Goal: Communication & Community: Answer question/provide support

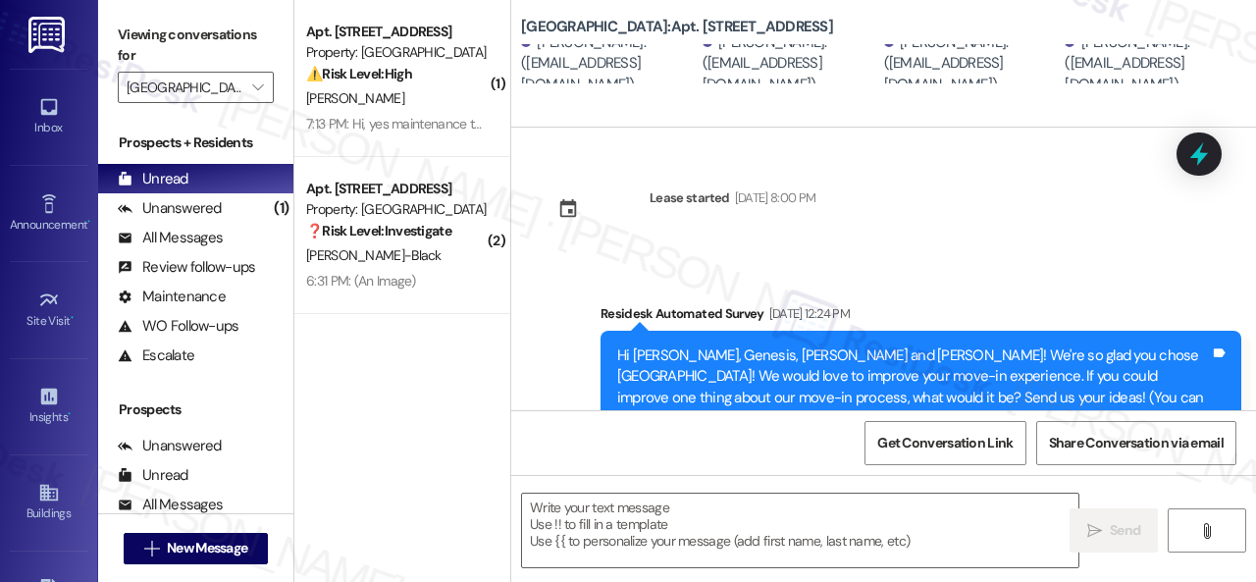
scroll to position [2116, 0]
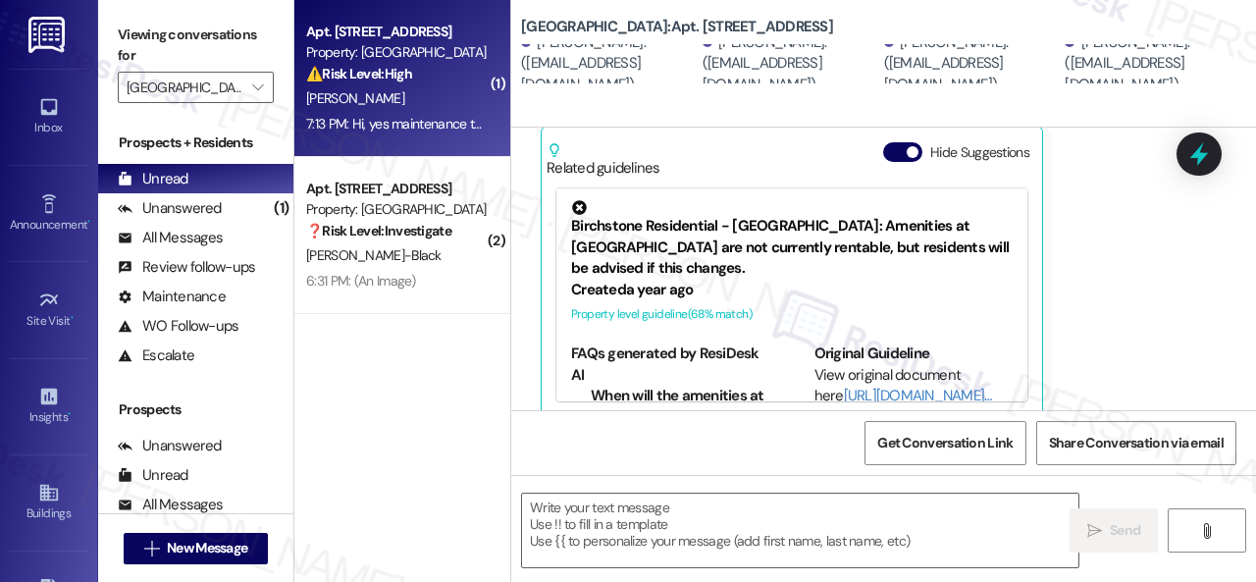
click at [444, 98] on div "[PERSON_NAME]" at bounding box center [396, 98] width 185 height 25
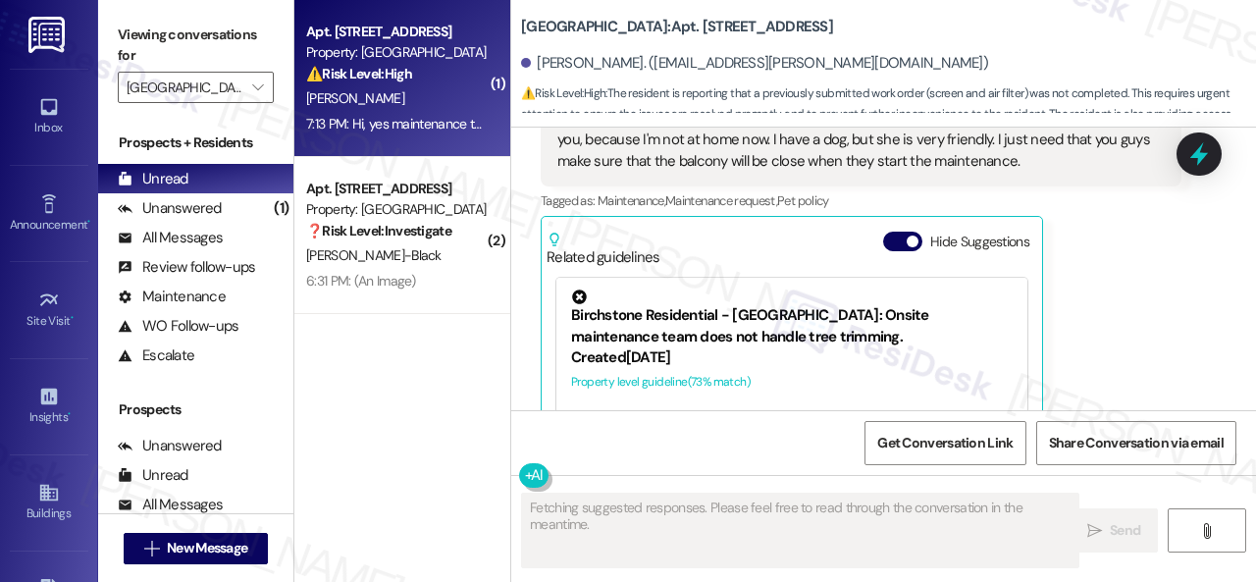
scroll to position [9196, 0]
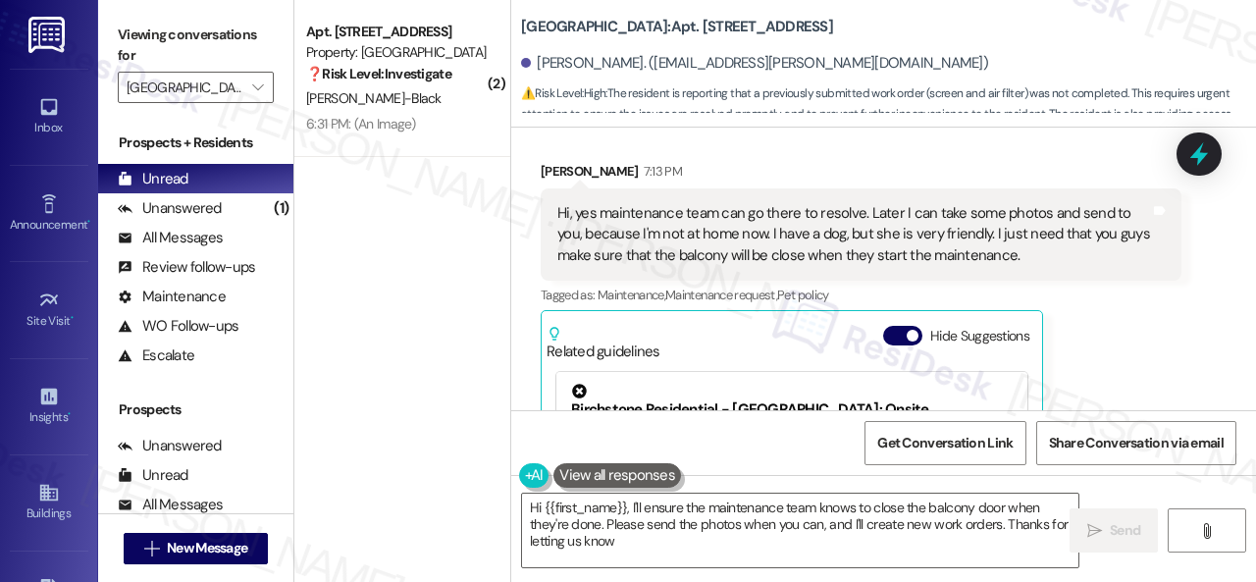
type textarea "Hi {{first_name}}, I'll ensure the maintenance team knows to close the balcony …"
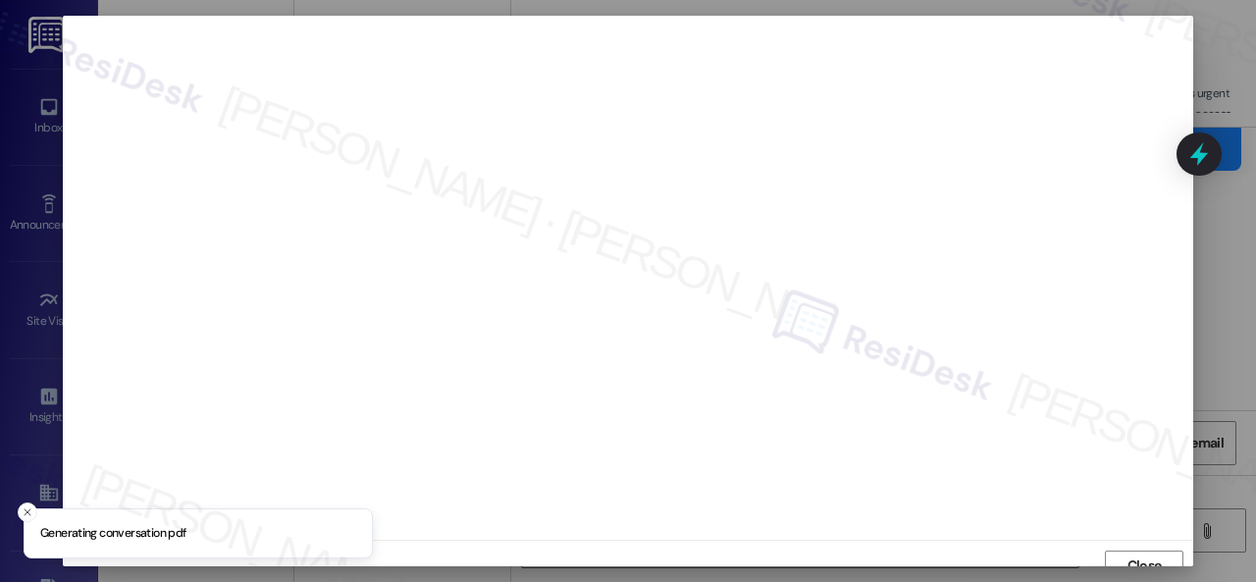
scroll to position [15, 0]
click at [1138, 557] on span "Close" at bounding box center [1144, 551] width 34 height 21
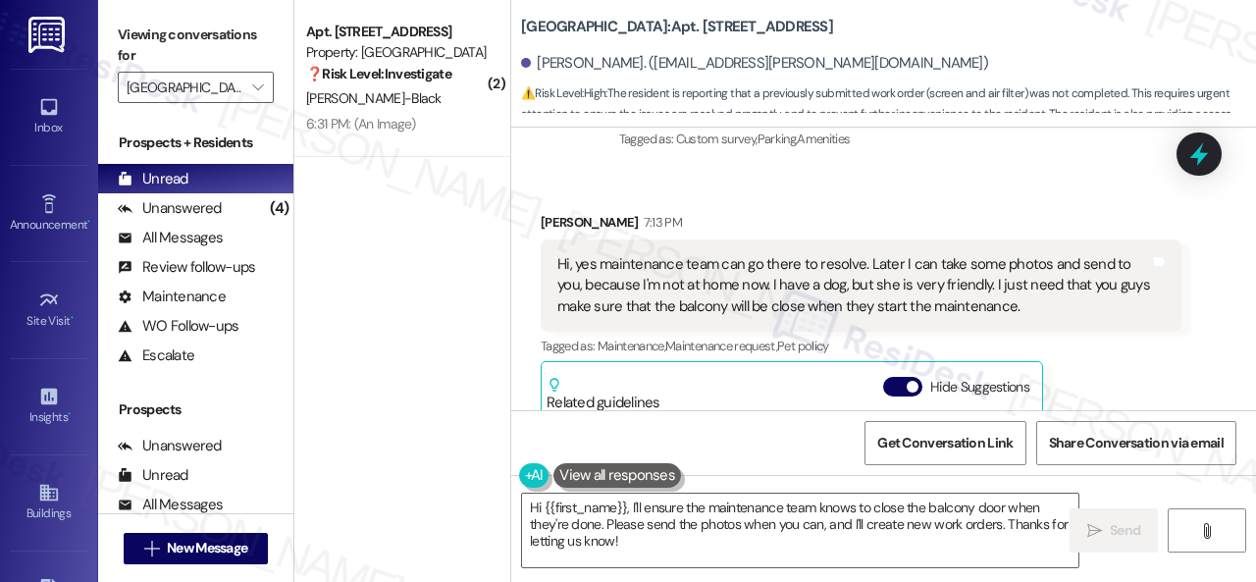
scroll to position [9196, 0]
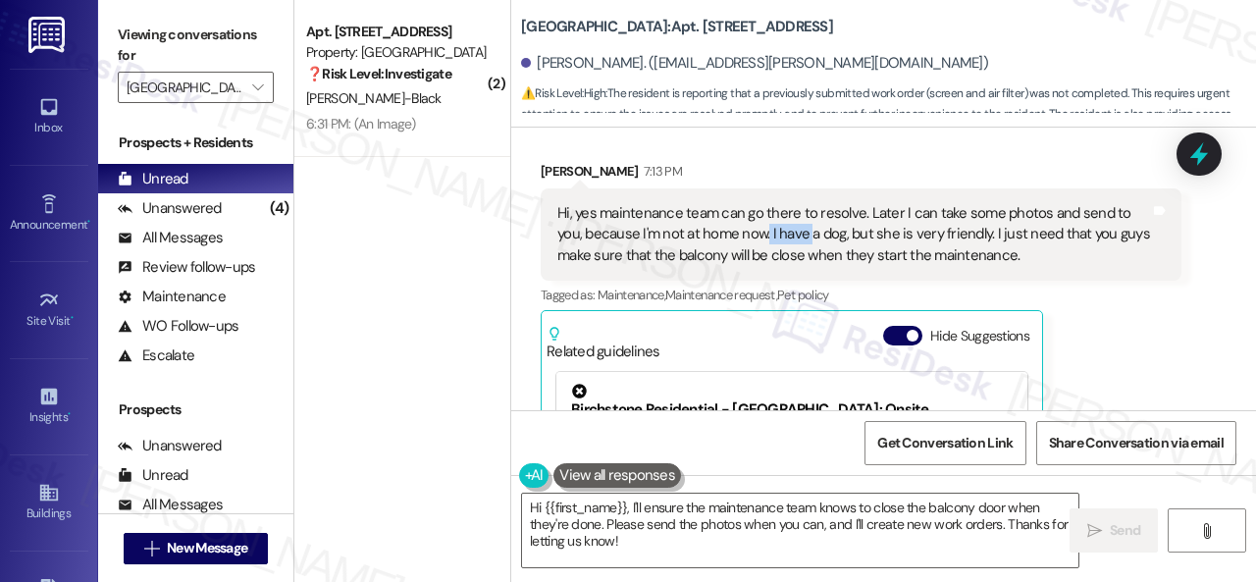
drag, startPoint x: 767, startPoint y: 226, endPoint x: 810, endPoint y: 223, distance: 43.3
click at [810, 223] on div "Hi, yes maintenance team can go there to resolve. Later I can take some photos …" at bounding box center [853, 234] width 593 height 63
click at [767, 222] on div "Hi, yes maintenance team can go there to resolve. Later I can take some photos …" at bounding box center [853, 234] width 593 height 63
click at [771, 221] on div "Hi, yes maintenance team can go there to resolve. Later I can take some photos …" at bounding box center [853, 234] width 593 height 63
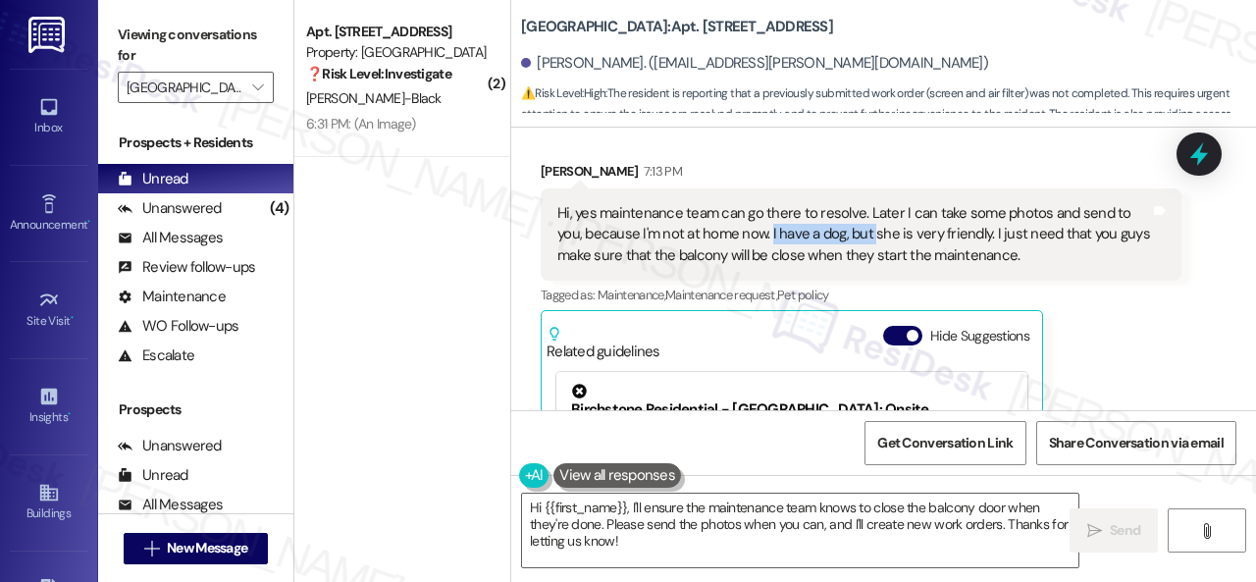
drag, startPoint x: 769, startPoint y: 225, endPoint x: 873, endPoint y: 226, distance: 104.0
click at [873, 226] on div "Hi, yes maintenance team can go there to resolve. Later I can take some photos …" at bounding box center [853, 234] width 593 height 63
click at [831, 229] on div "Hi, yes maintenance team can go there to resolve. Later I can take some photos …" at bounding box center [853, 234] width 593 height 63
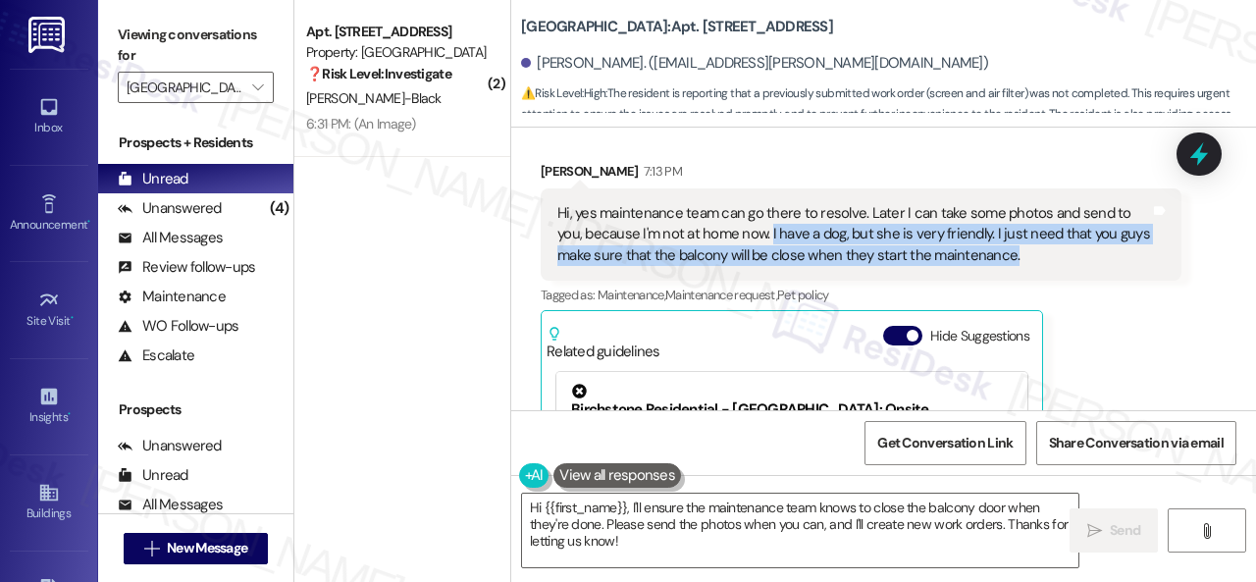
drag, startPoint x: 769, startPoint y: 228, endPoint x: 1008, endPoint y: 246, distance: 240.1
click at [1008, 246] on div "Hi, yes maintenance team can go there to resolve. Later I can take some photos …" at bounding box center [853, 234] width 593 height 63
copy div "I have a dog, but she is very friendly. I just need that you guys make sure tha…"
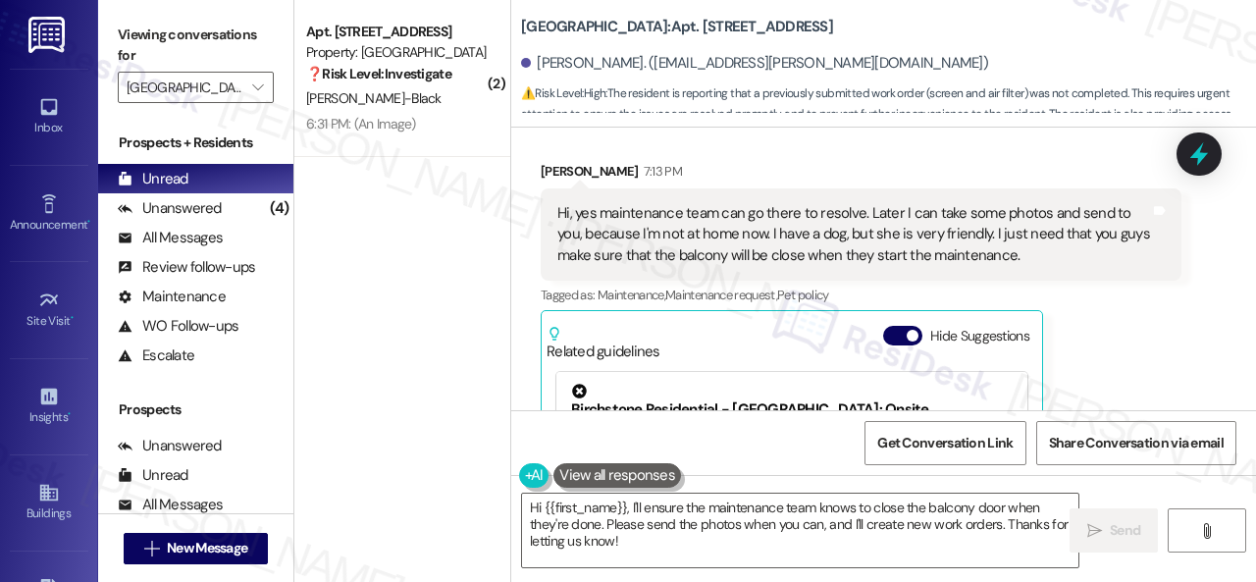
click at [1103, 355] on div "[PERSON_NAME] 7:13 PM Hi, yes maintenance team can go there to resolve. Later I…" at bounding box center [861, 380] width 641 height 439
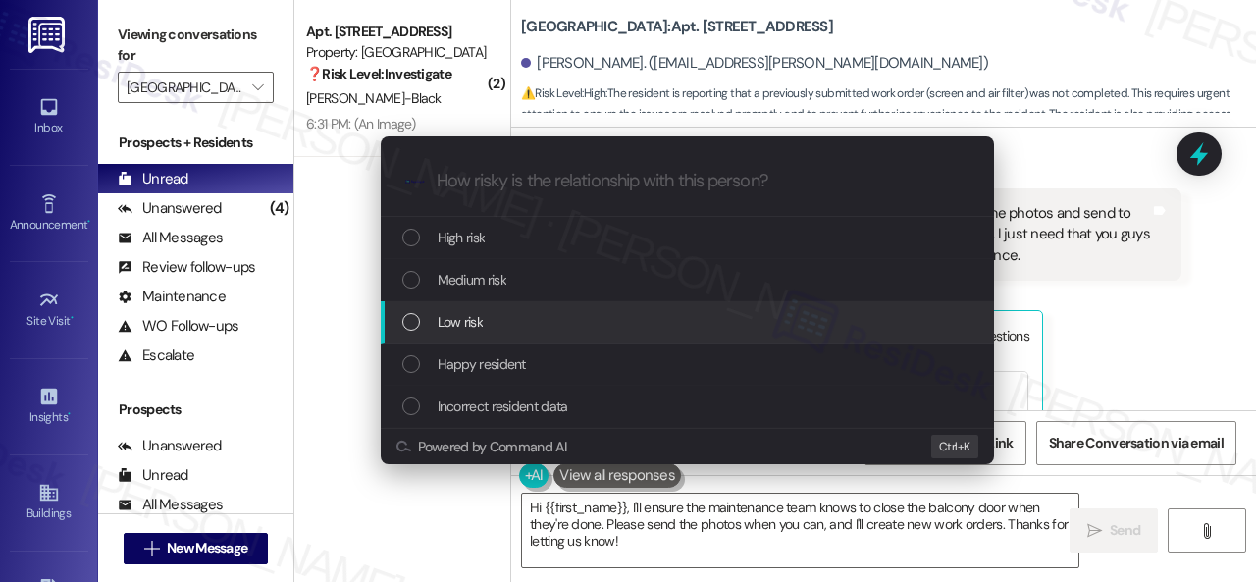
click at [1103, 306] on div "Escalate Conversation How risky is the relationship with this person? Topics (e…" at bounding box center [628, 291] width 1256 height 582
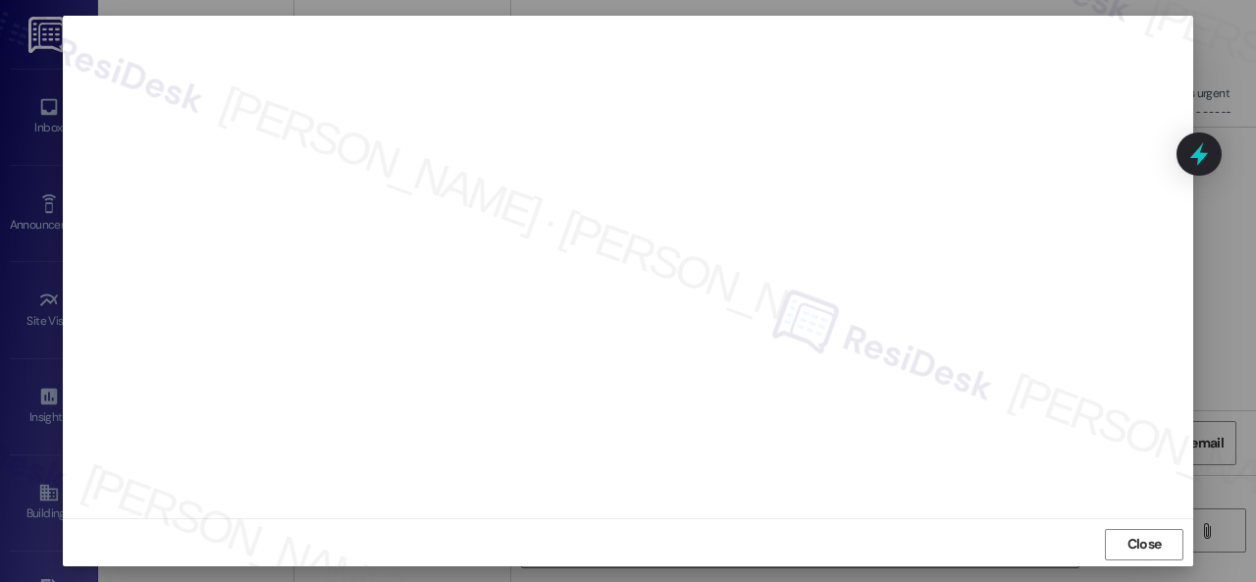
scroll to position [25, 0]
click at [1123, 541] on span "Close" at bounding box center [1144, 541] width 42 height 21
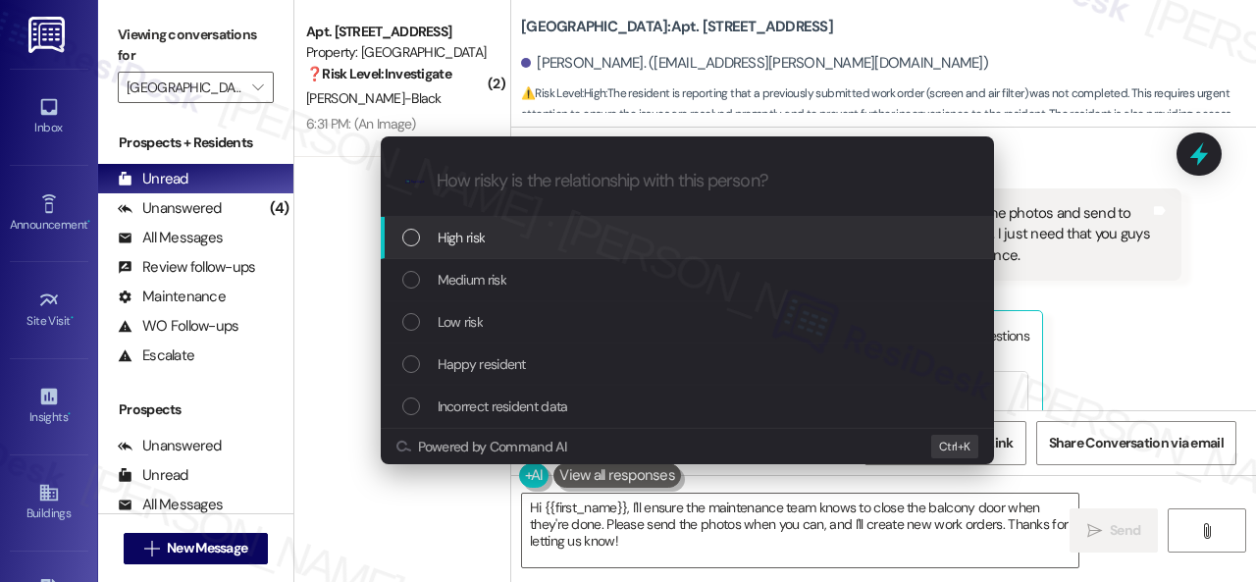
click at [469, 233] on span "High risk" at bounding box center [462, 238] width 48 height 22
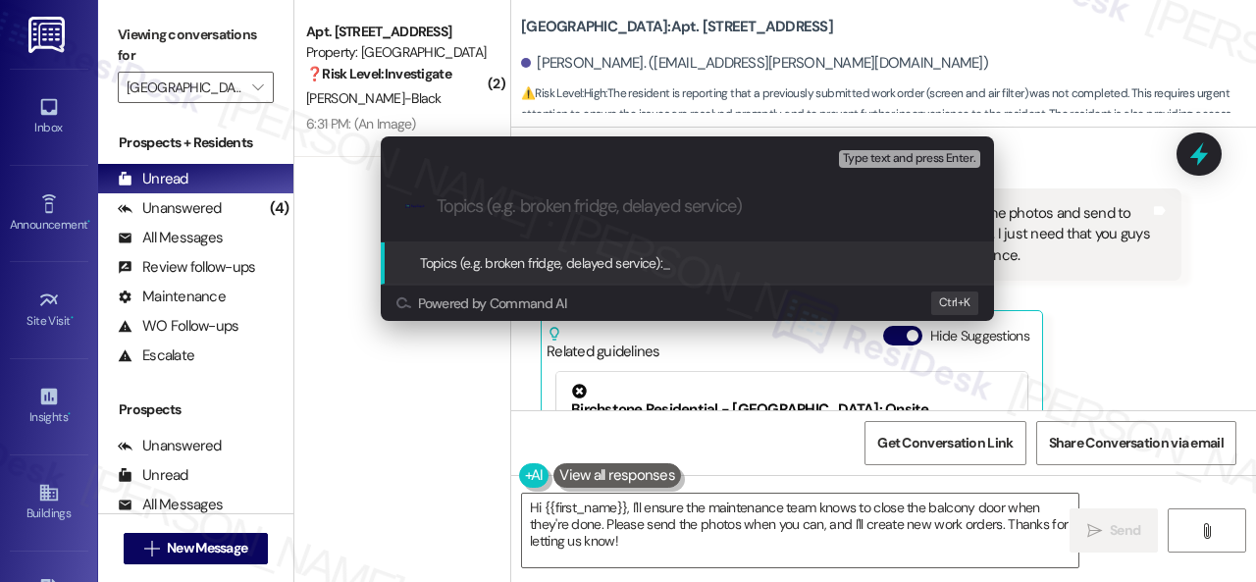
paste input "New work order/s submitted - AC filter replacement"
type input "New work order/s submitted - AC filter replacement"
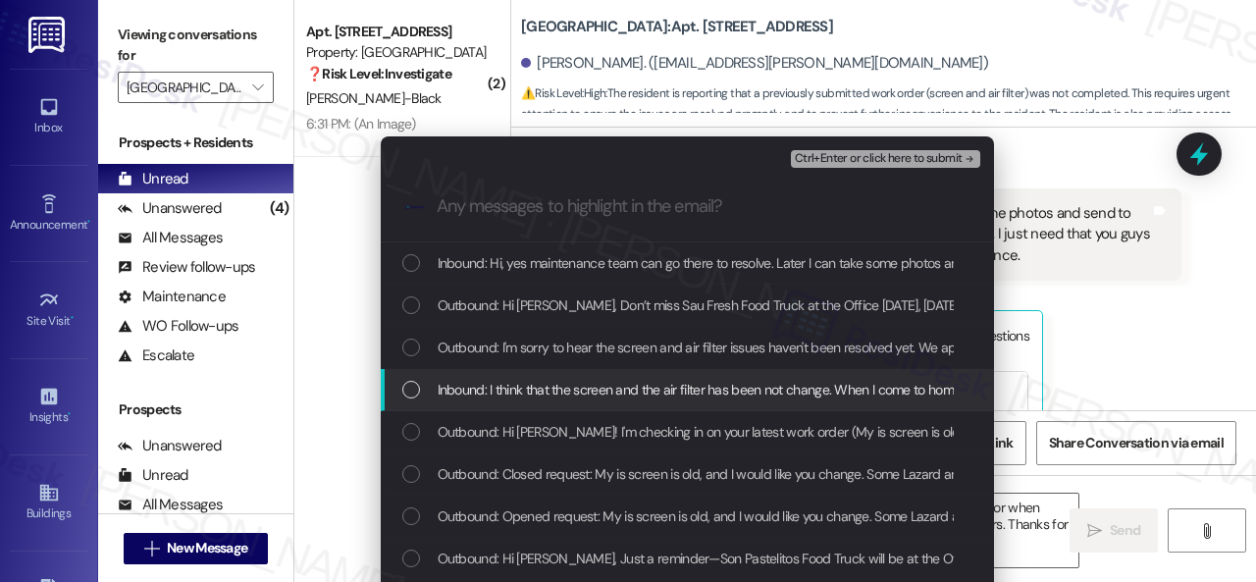
click at [516, 395] on span "Inbound: I think that the screen and the air filter has been not change. When I…" at bounding box center [812, 390] width 749 height 22
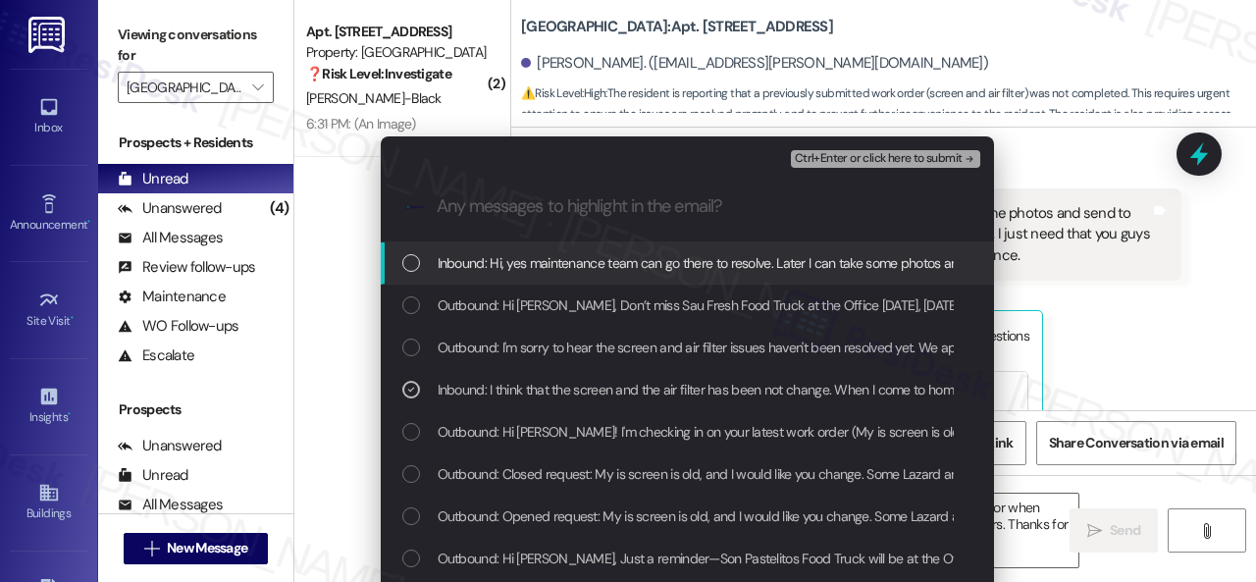
click at [836, 156] on span "Ctrl+Enter or click here to submit" at bounding box center [879, 159] width 168 height 14
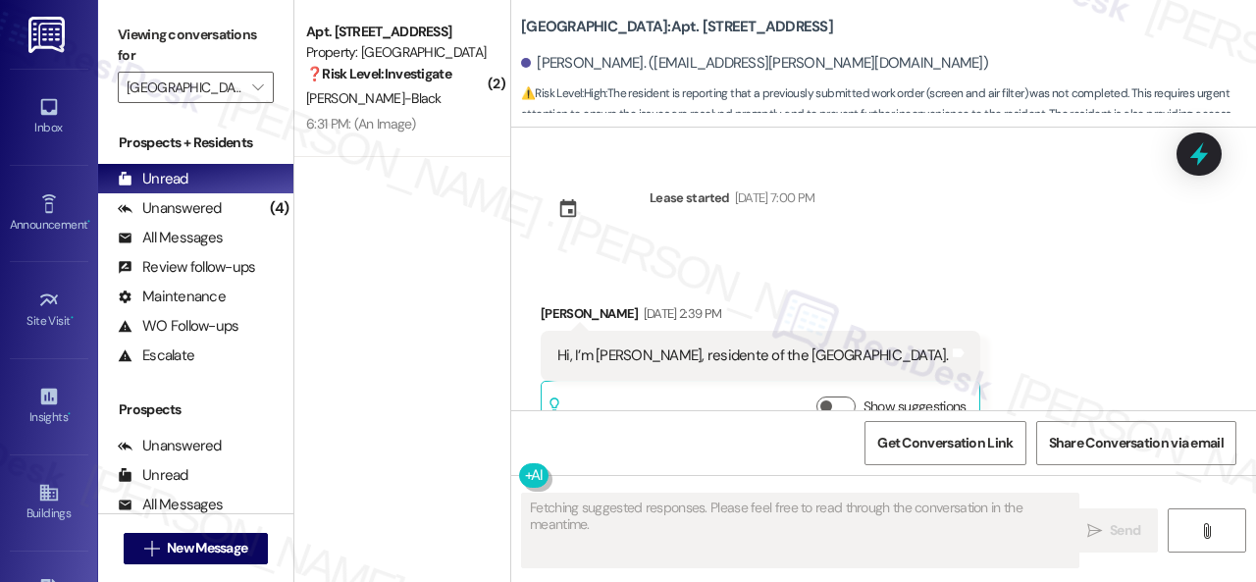
scroll to position [9392, 0]
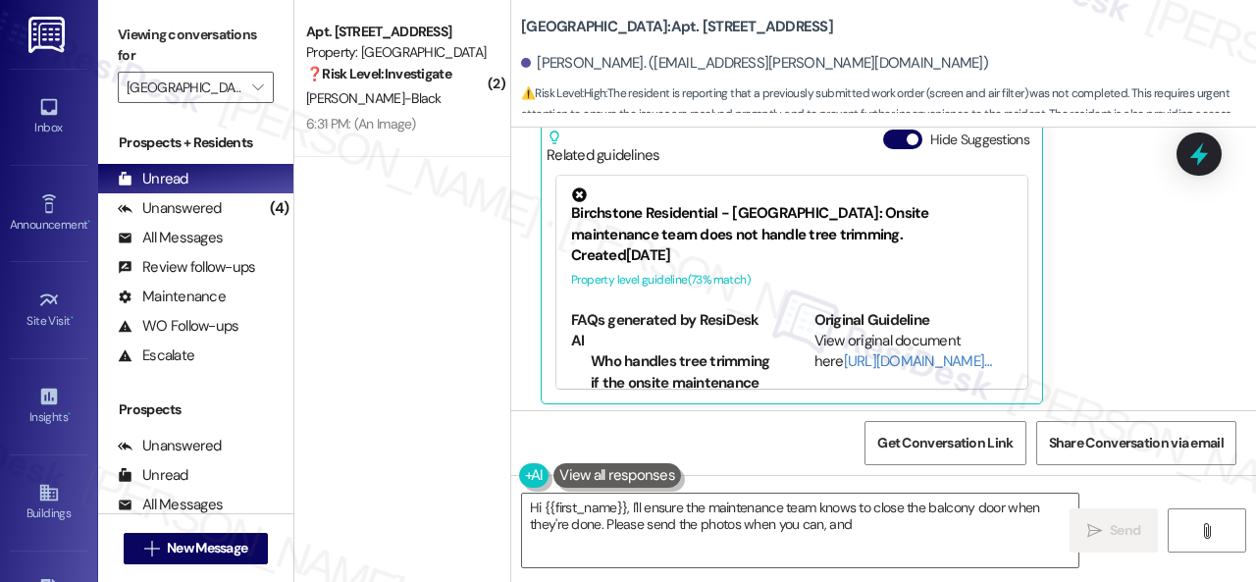
click at [1103, 297] on div "[PERSON_NAME] 7:13 PM Hi, yes maintenance team can go there to resolve. Later I…" at bounding box center [861, 184] width 641 height 439
type textarea "Hi {{first_name}}, I'll ensure the maintenance team knows to close the balcony …"
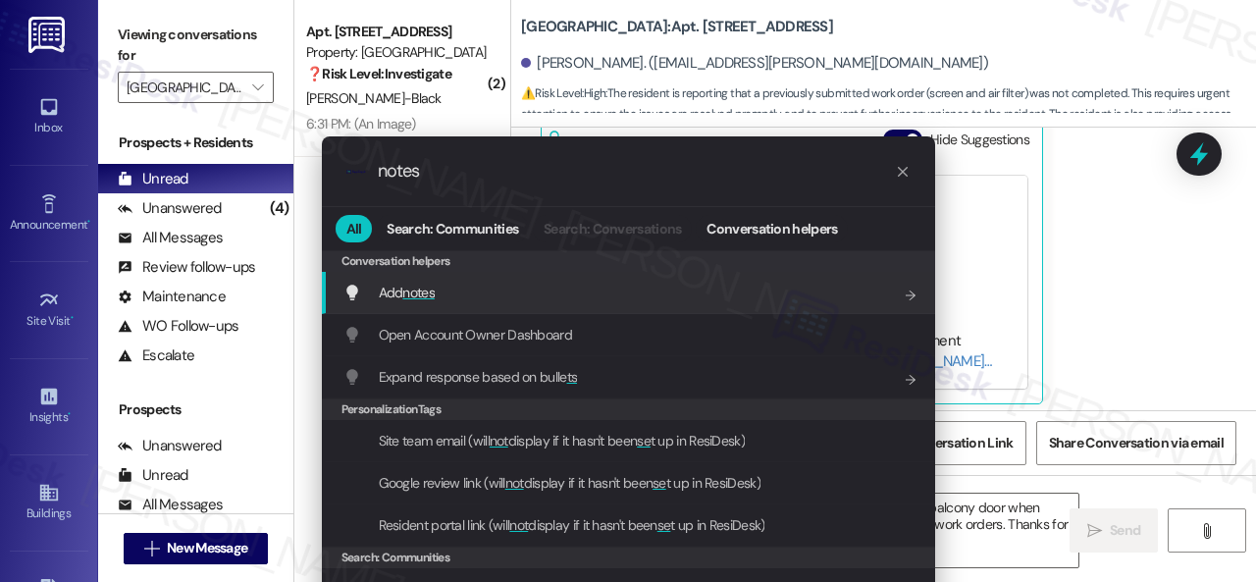
type input "notes"
click at [390, 285] on span "Add notes" at bounding box center [407, 293] width 56 height 18
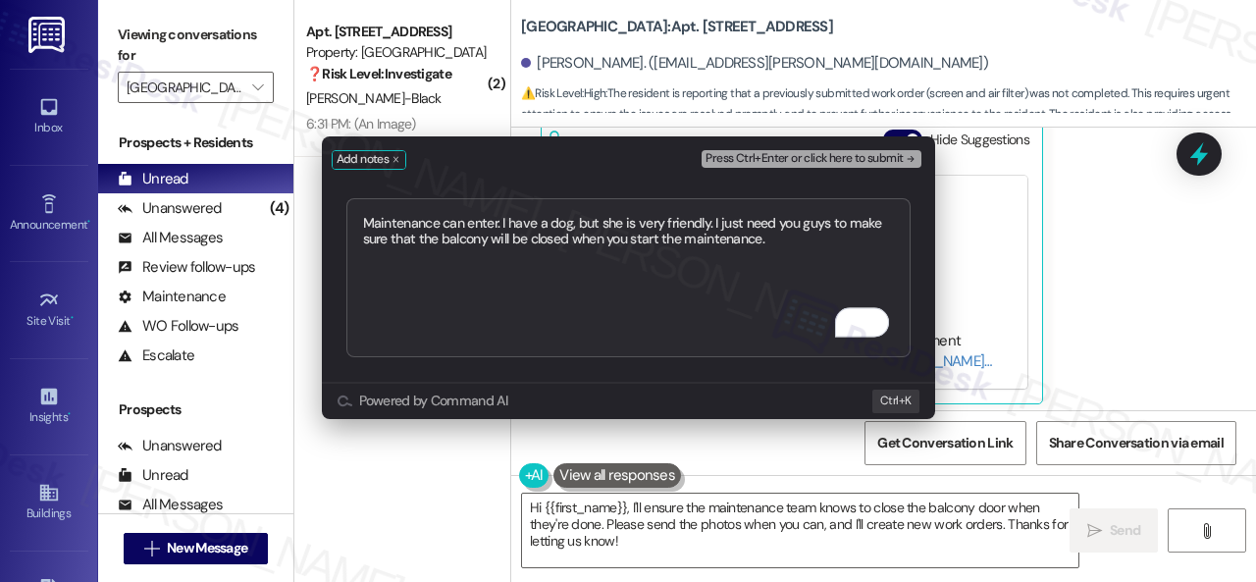
type textarea "Maintenance can enter. I have a dog, but she is very friendly. I just need you …"
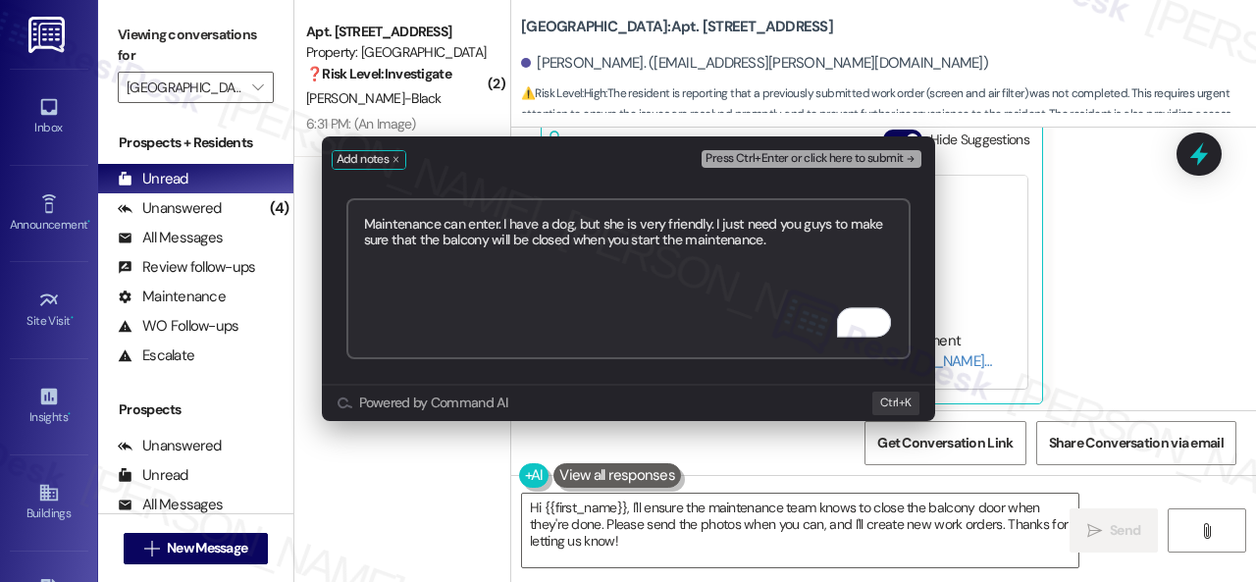
click at [850, 156] on span "Press Ctrl+Enter or click here to submit" at bounding box center [803, 159] width 197 height 14
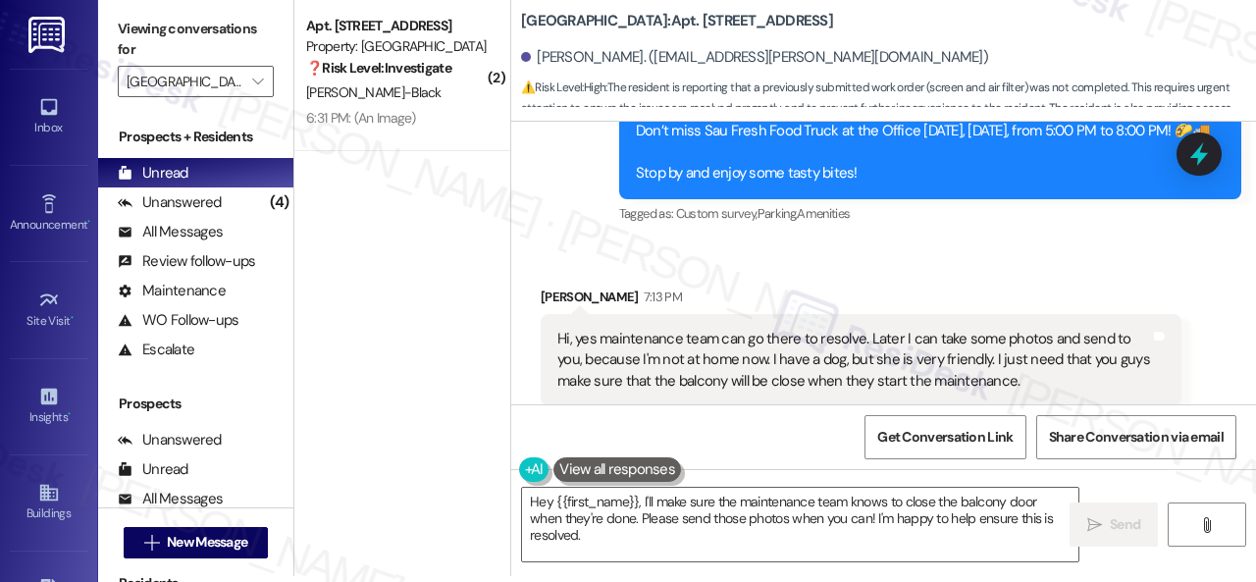
scroll to position [9175, 0]
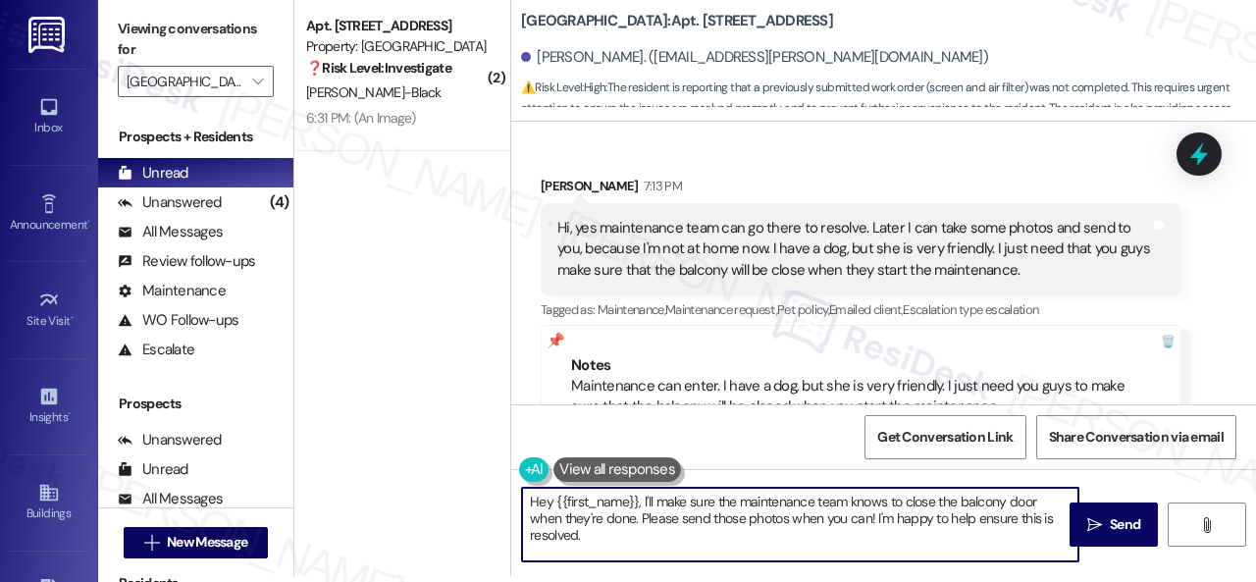
drag, startPoint x: 606, startPoint y: 533, endPoint x: 494, endPoint y: 470, distance: 128.3
click at [494, 470] on div "( 2 ) Apt. 104, 005 [GEOGRAPHIC_DATA] Property: [GEOGRAPHIC_DATA] Central ❓ Ris…" at bounding box center [774, 285] width 961 height 582
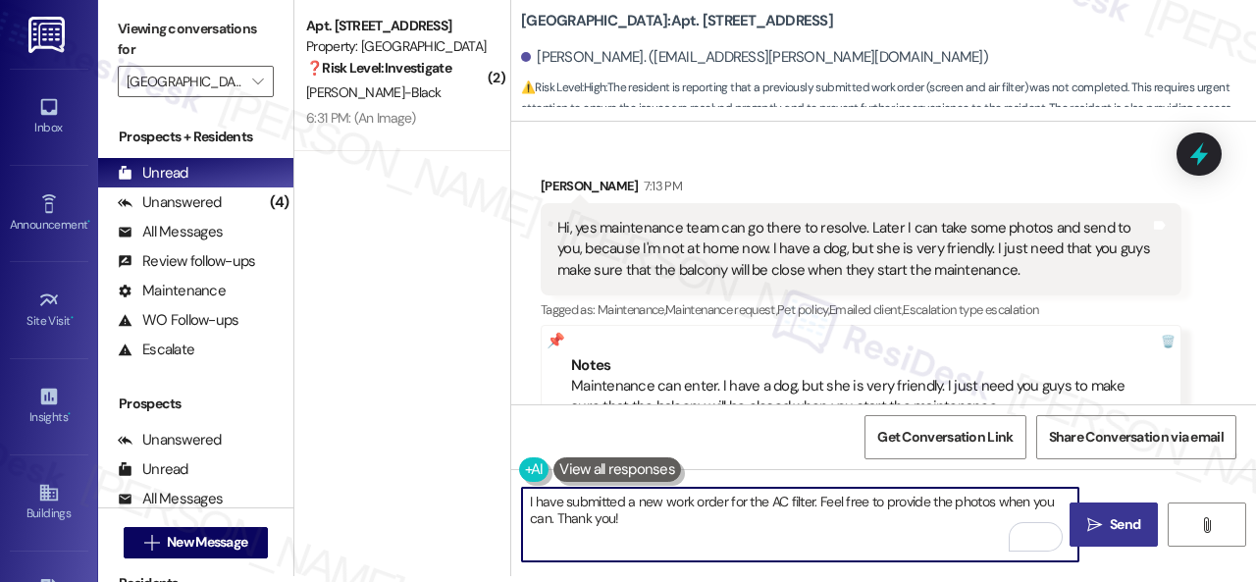
type textarea "I have submitted a new work order for the AC filter. Feel free to provide the p…"
click at [1110, 525] on span "Send" at bounding box center [1125, 524] width 30 height 21
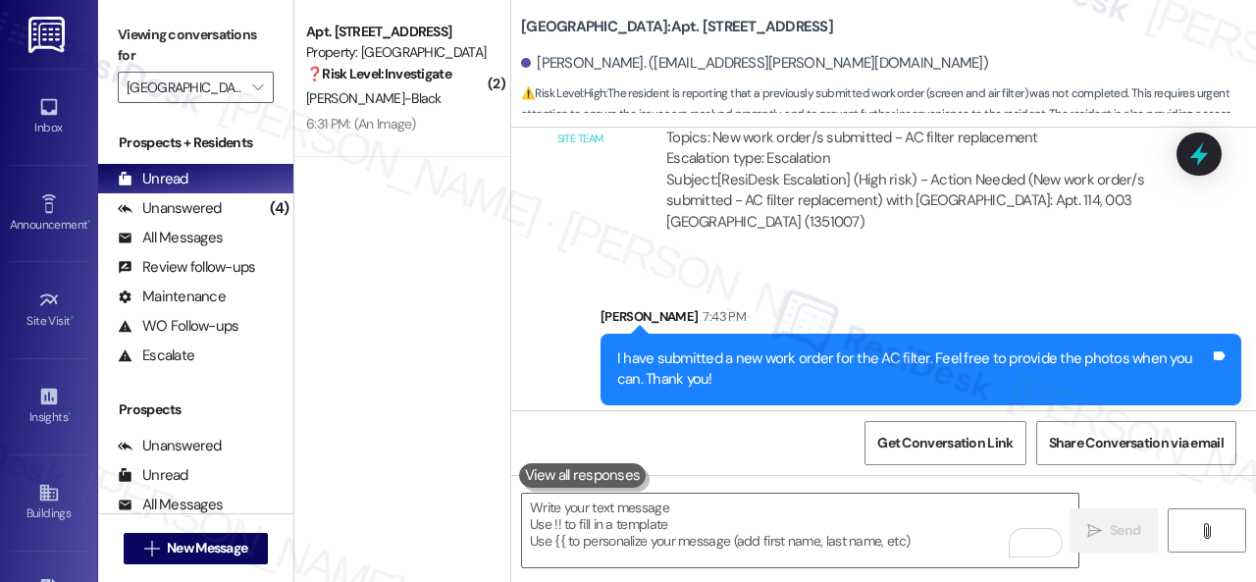
scroll to position [10020, 0]
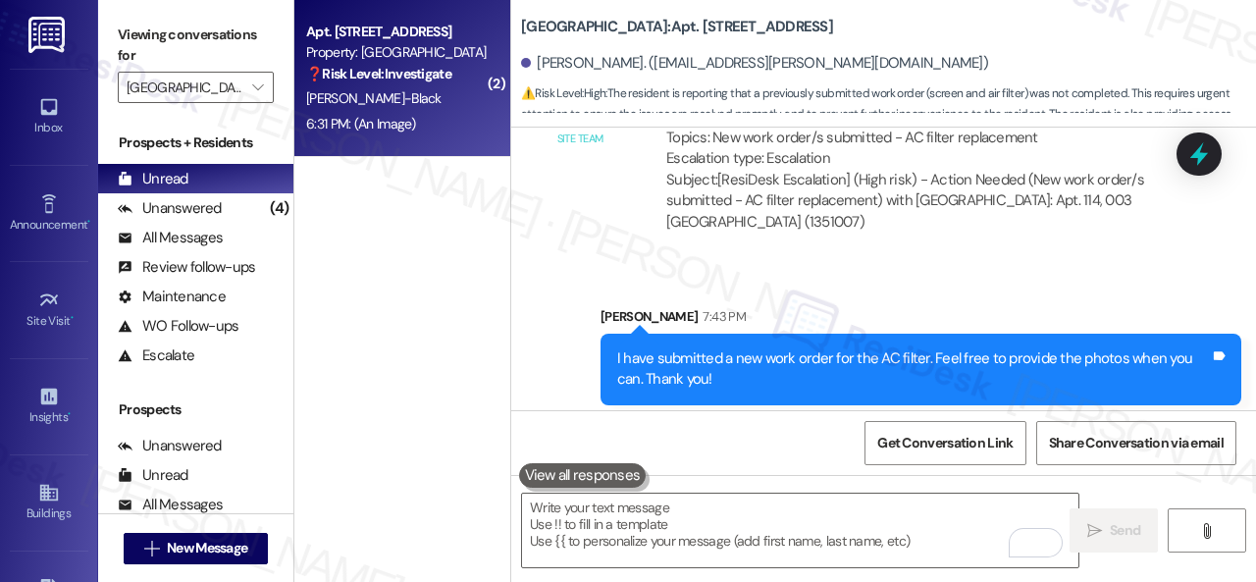
click at [411, 87] on div "[PERSON_NAME]-Black" at bounding box center [396, 98] width 185 height 25
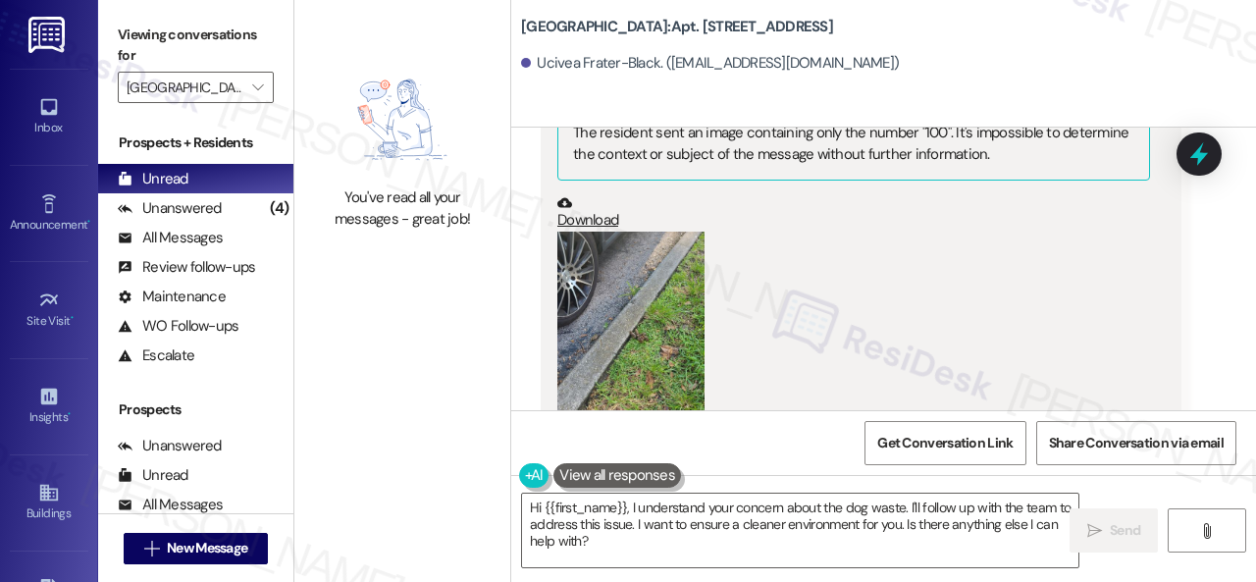
scroll to position [34996, 0]
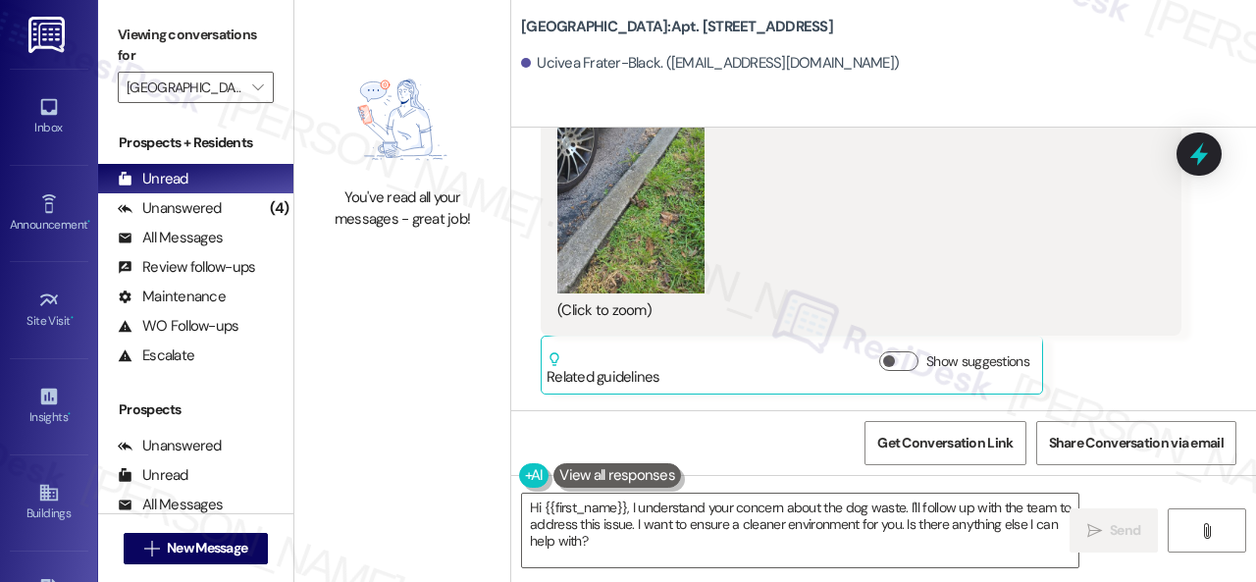
click at [665, 266] on button "Zoom image" at bounding box center [630, 196] width 147 height 196
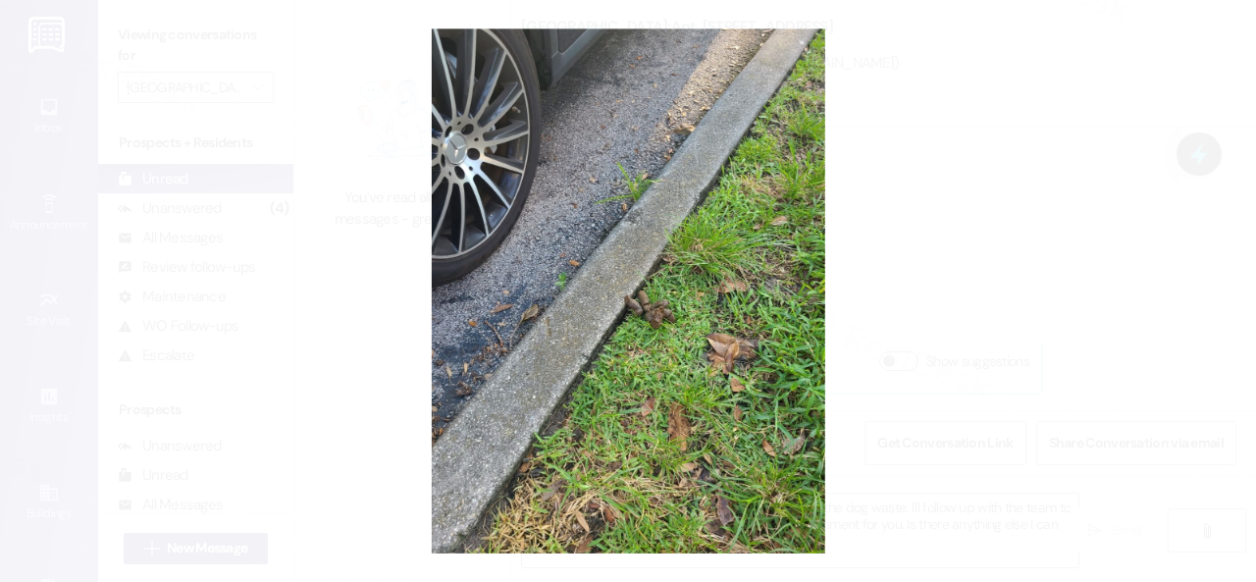
click at [761, 333] on button "Unzoom image" at bounding box center [628, 291] width 1256 height 582
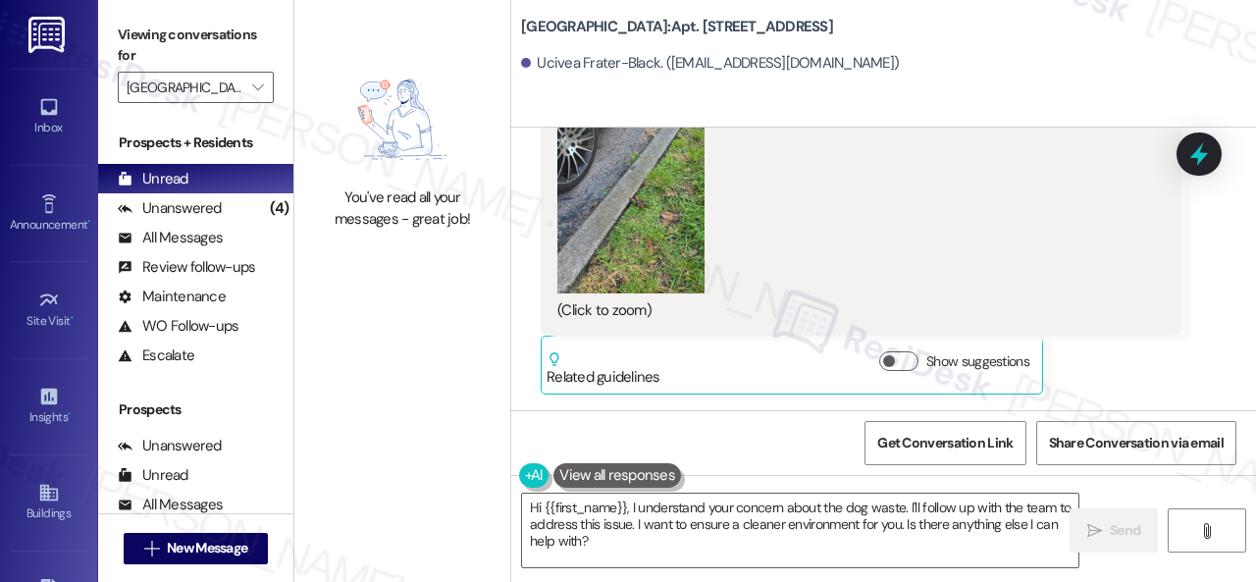
scroll to position [6, 0]
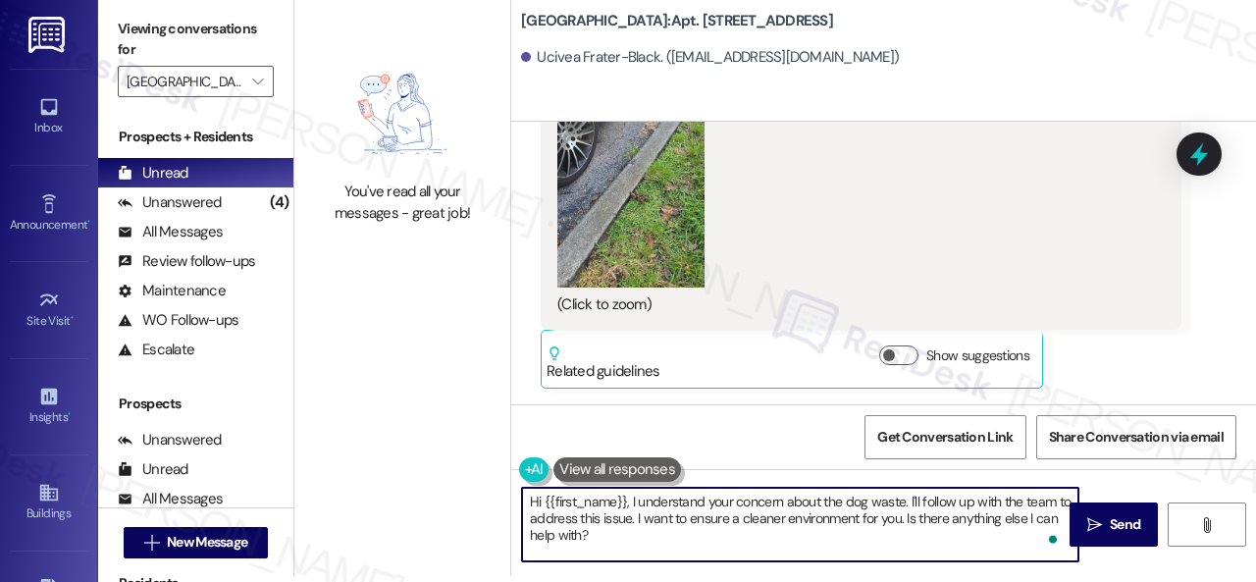
drag, startPoint x: 928, startPoint y: 501, endPoint x: 946, endPoint y: 540, distance: 42.1
click at [946, 540] on textarea "Hi {{first_name}}, I understand your concern about the dog waste. I'll follow u…" at bounding box center [800, 525] width 556 height 74
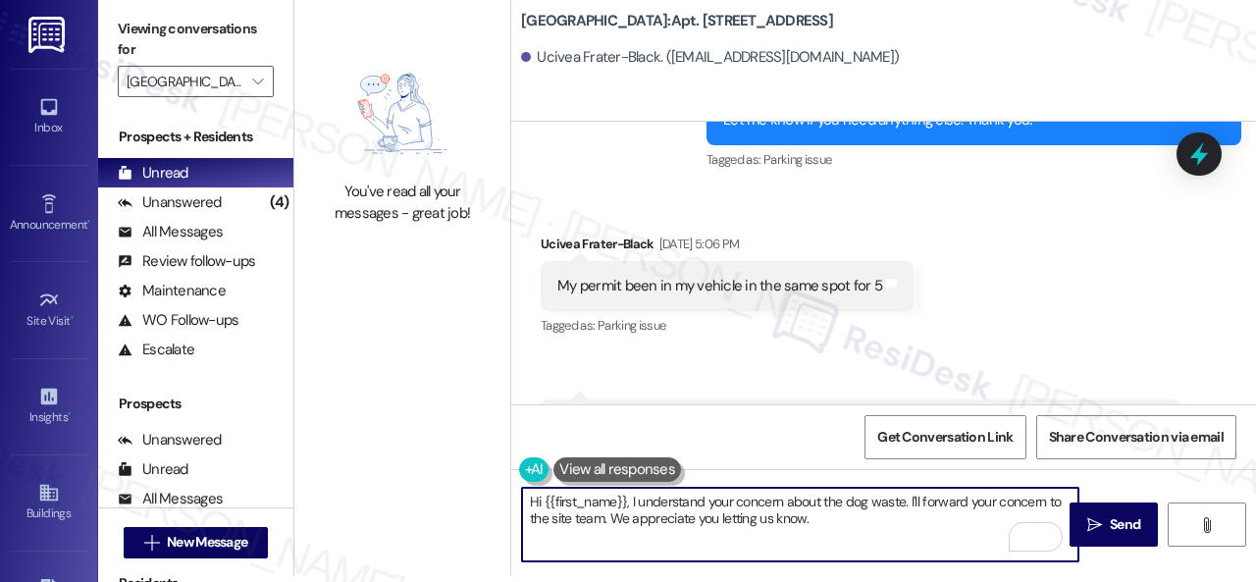
scroll to position [28325, 0]
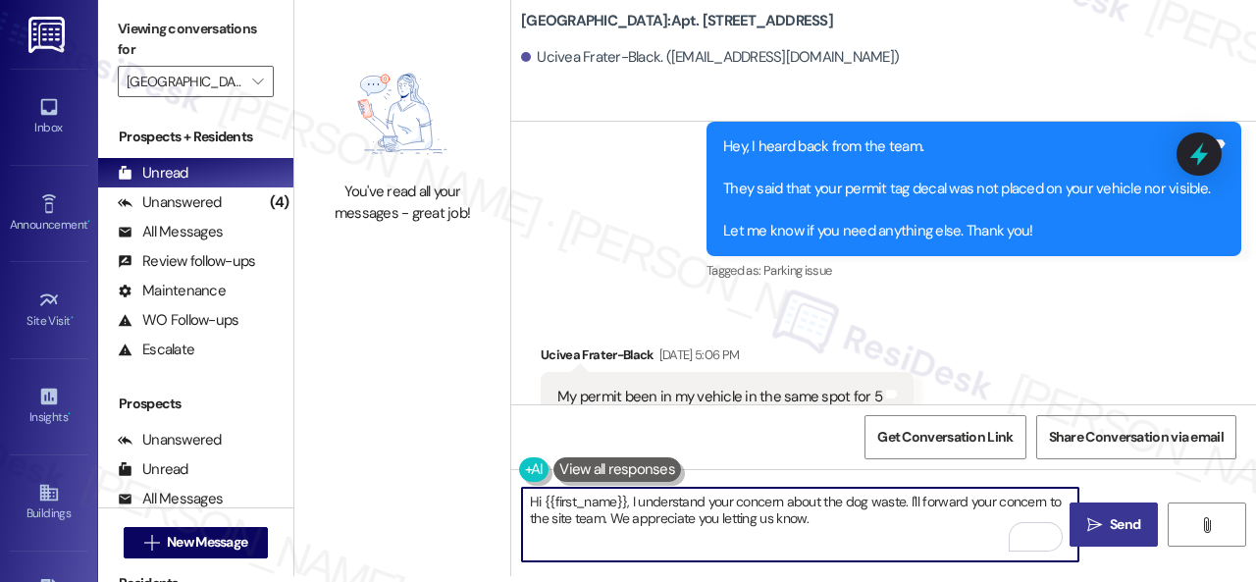
type textarea "Hi {{first_name}}, I understand your concern about the dog waste. I'll forward …"
click at [1114, 514] on span "Send" at bounding box center [1125, 524] width 30 height 21
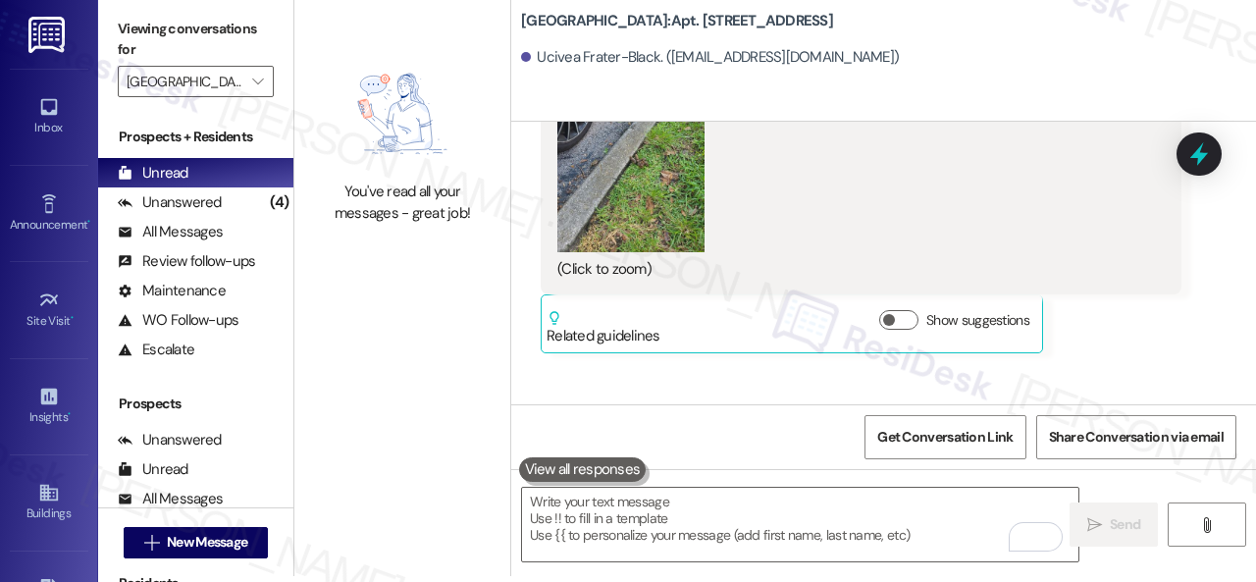
scroll to position [34860, 0]
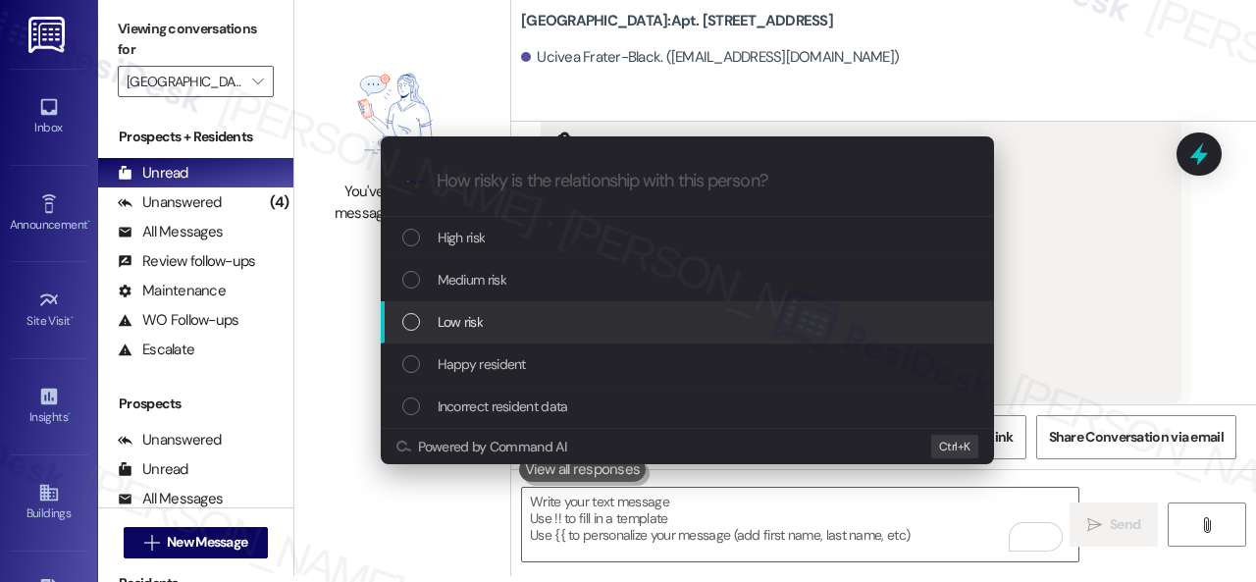
click at [465, 317] on span "Low risk" at bounding box center [460, 322] width 45 height 22
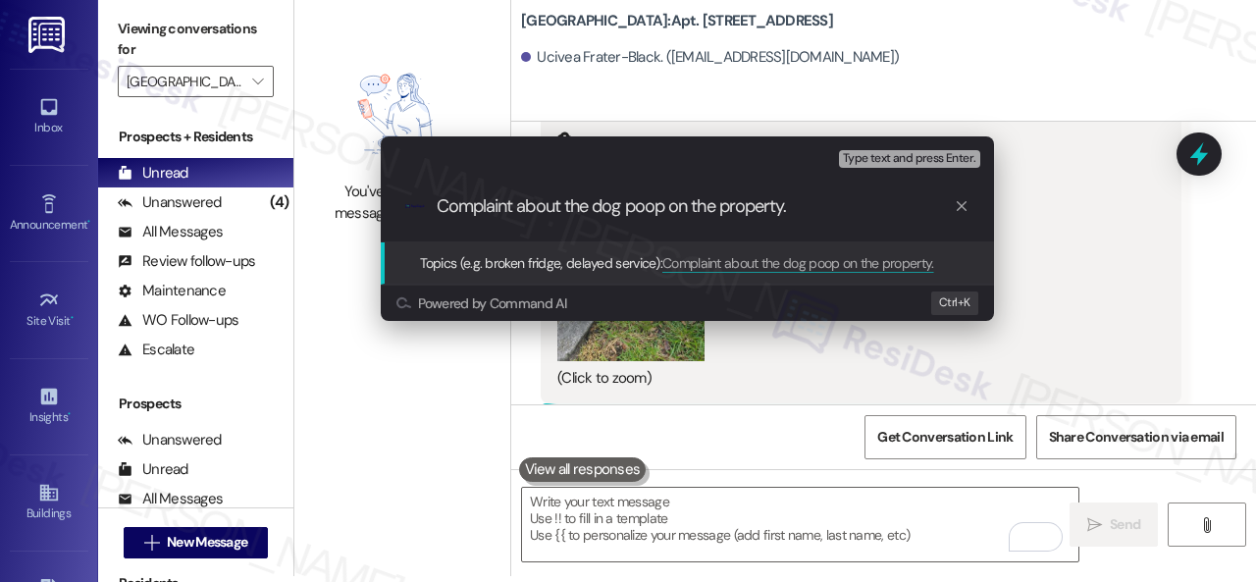
click at [669, 209] on input "Complaint about the dog poop on the property." at bounding box center [695, 206] width 517 height 21
type input "Complaint about the dog poop situation on the property."
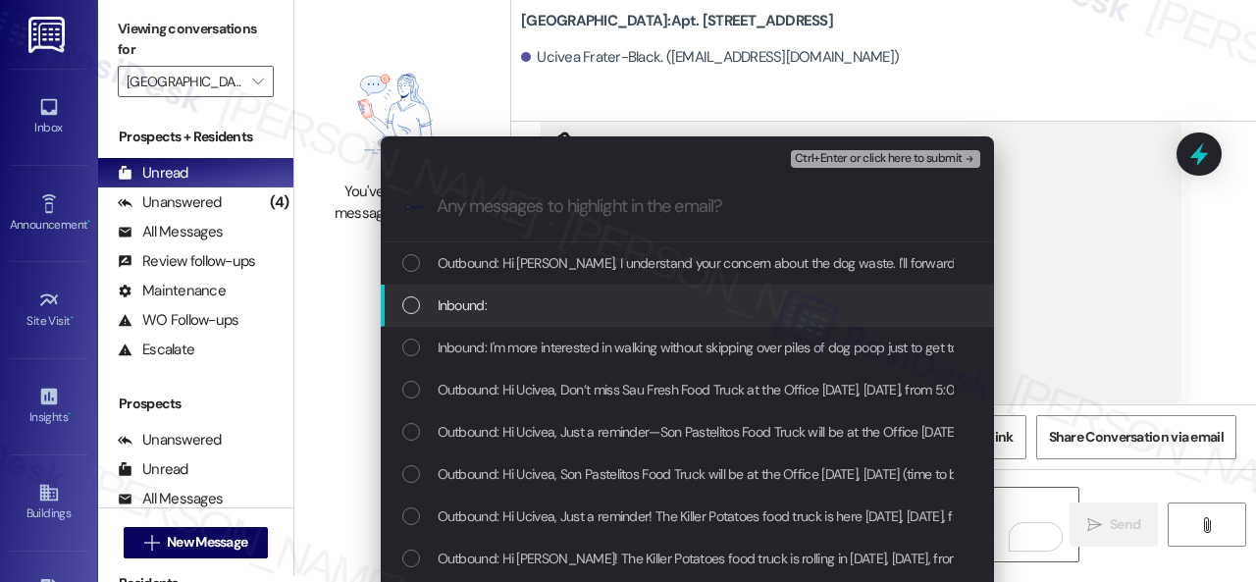
click at [485, 306] on div "Inbound:" at bounding box center [689, 305] width 574 height 22
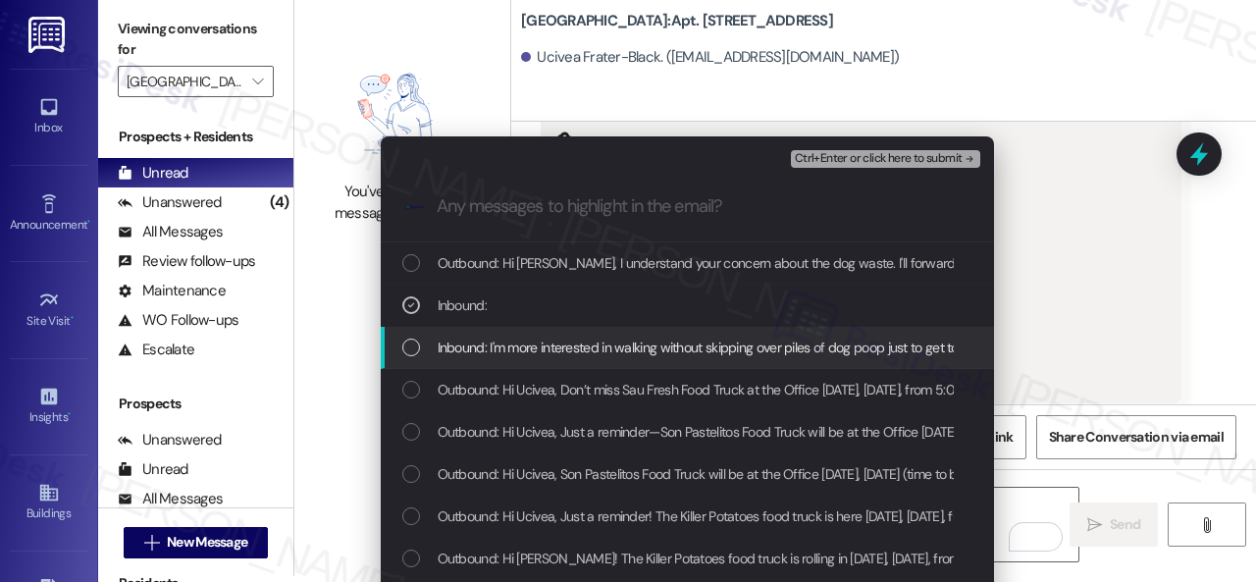
drag, startPoint x: 522, startPoint y: 350, endPoint x: 568, endPoint y: 340, distance: 47.1
click at [526, 350] on span "Inbound: I'm more interested in walking without skipping over piles of dog poop…" at bounding box center [837, 347] width 798 height 22
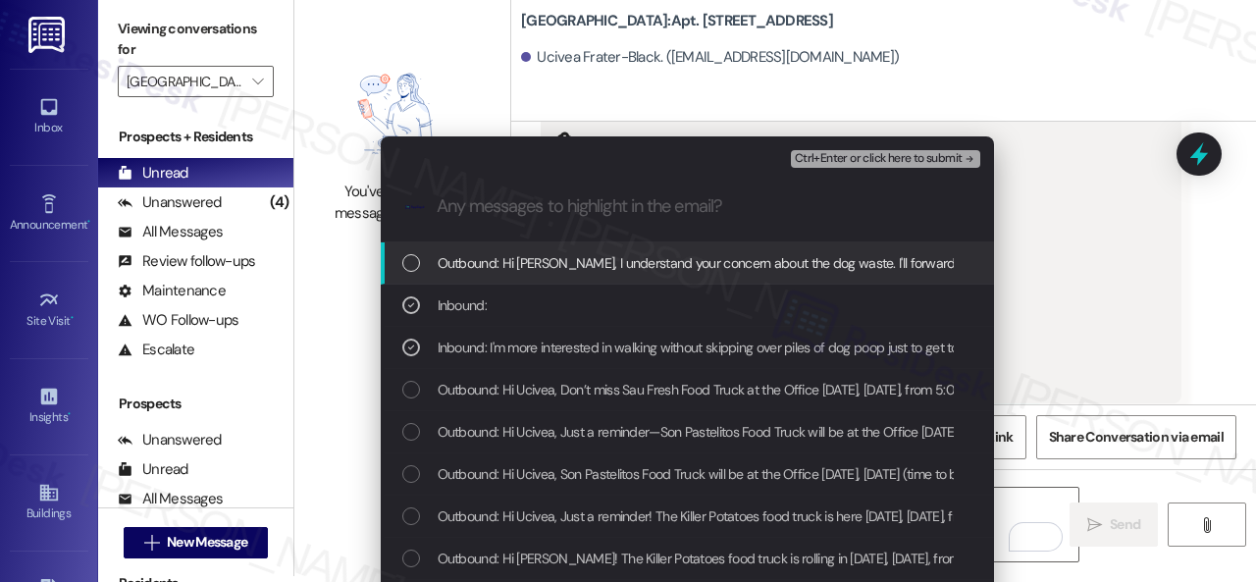
click at [838, 154] on span "Ctrl+Enter or click here to submit" at bounding box center [879, 159] width 168 height 14
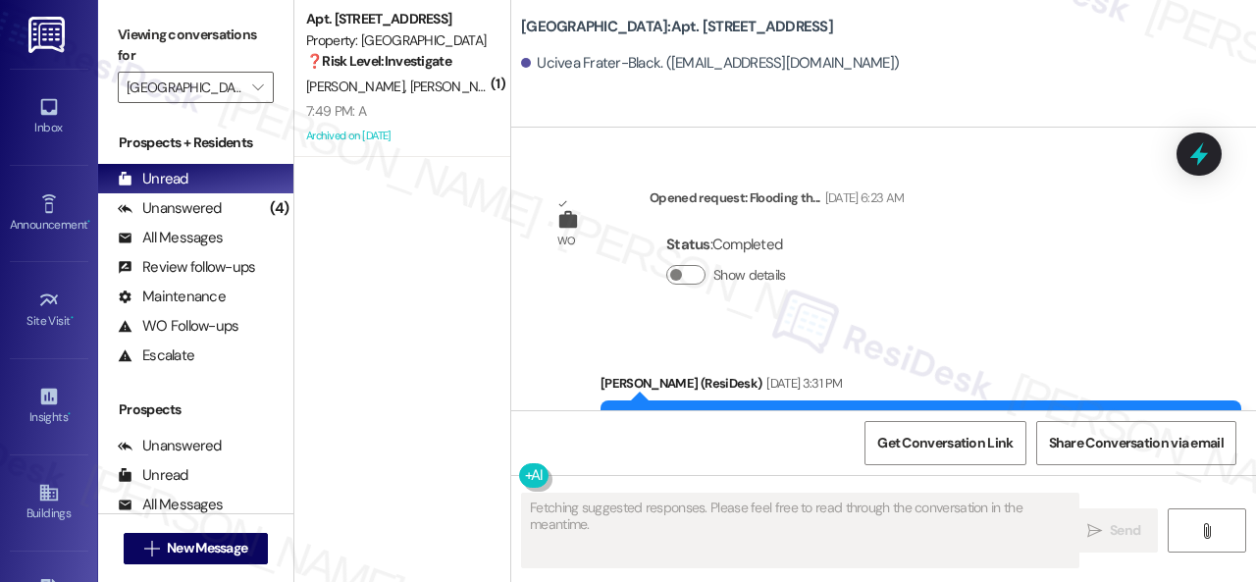
scroll to position [35212, 0]
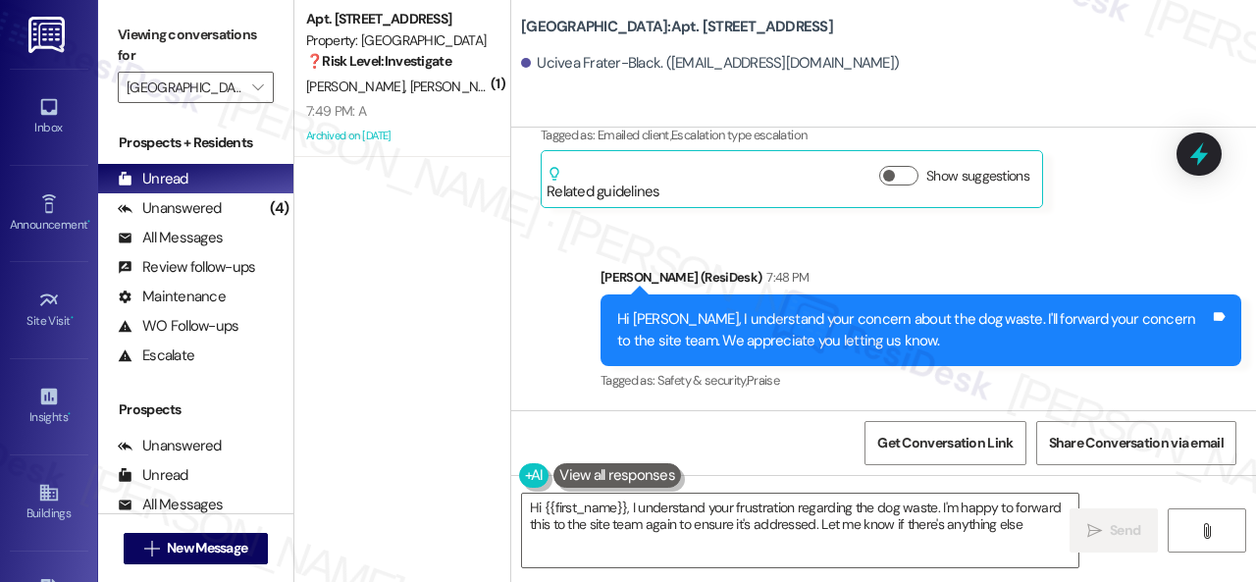
type textarea "Hi {{first_name}}, I understand your frustration regarding the dog waste. I'm h…"
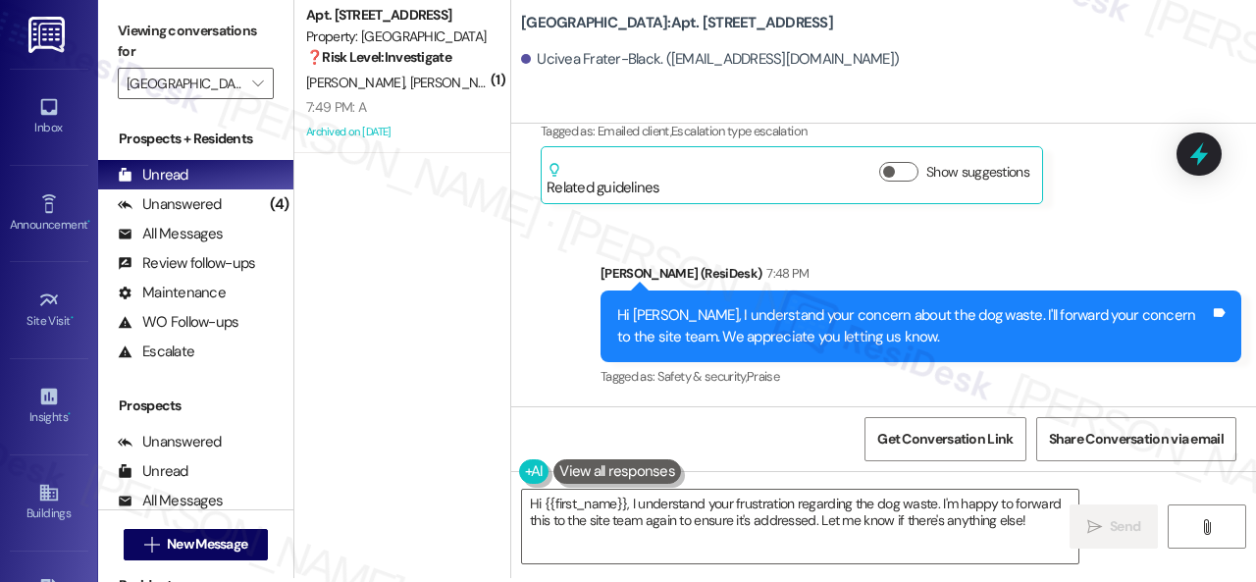
scroll to position [6, 0]
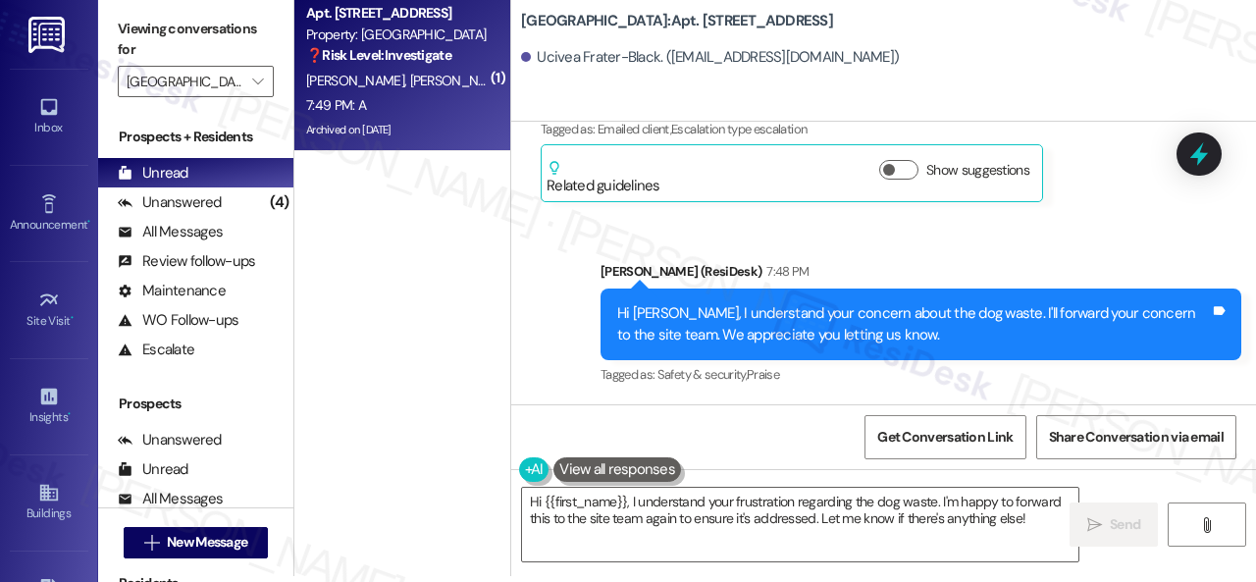
click at [395, 107] on div "7:49 PM: A 7:49 PM: A" at bounding box center [396, 105] width 185 height 25
type textarea "Fetching suggested responses. Please feel free to read through the conversation…"
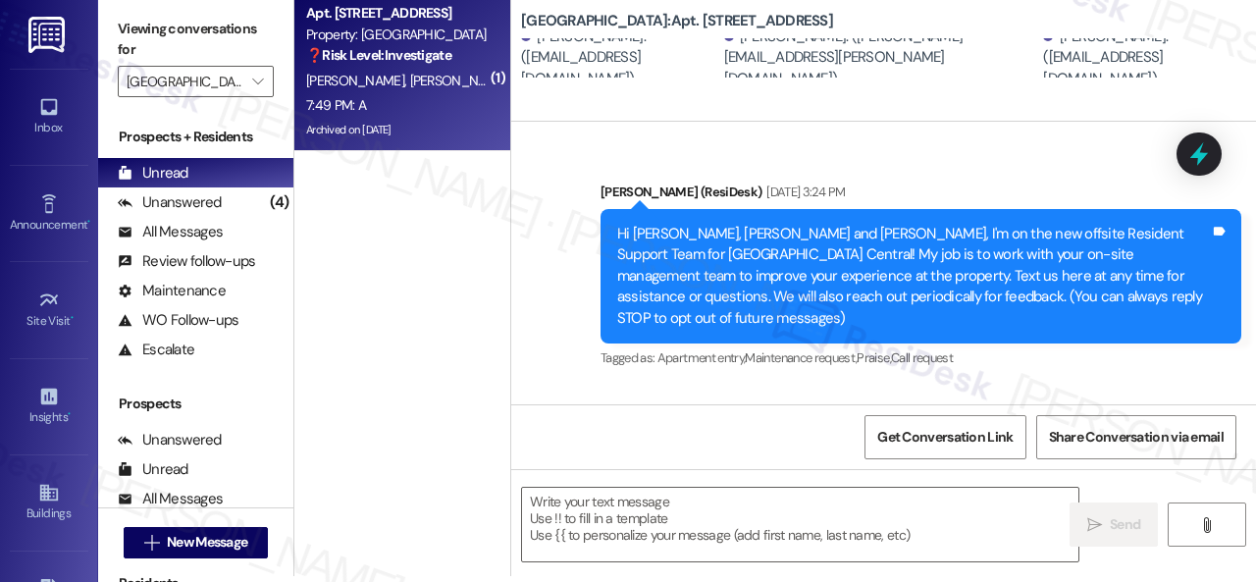
scroll to position [0, 0]
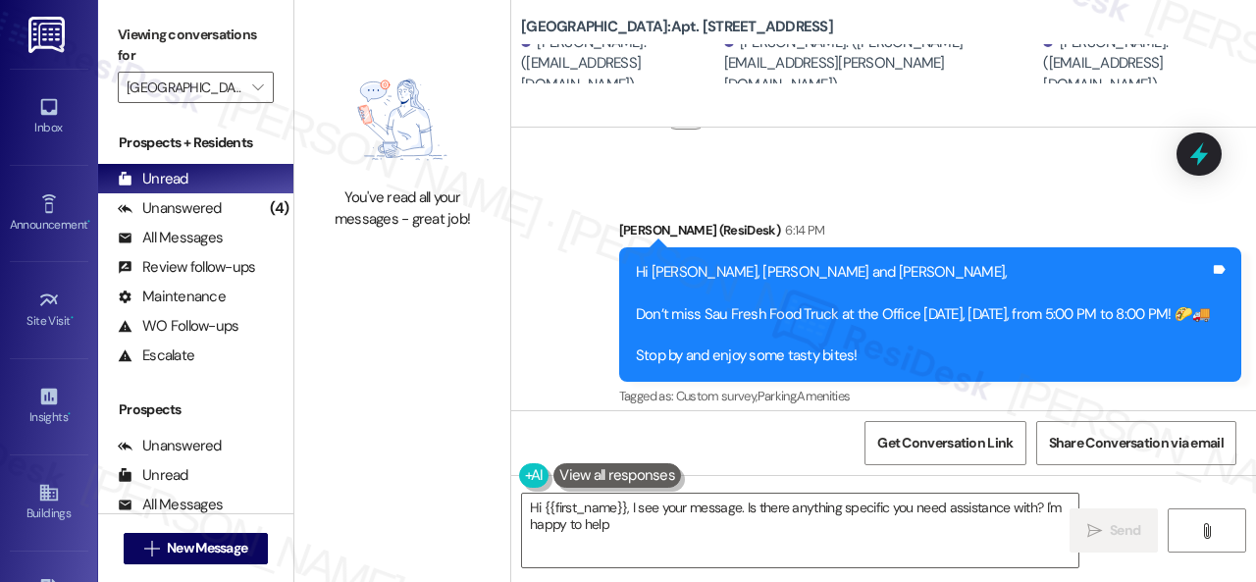
type textarea "Hi {{first_name}}, I see your message. Is there anything specific you need assi…"
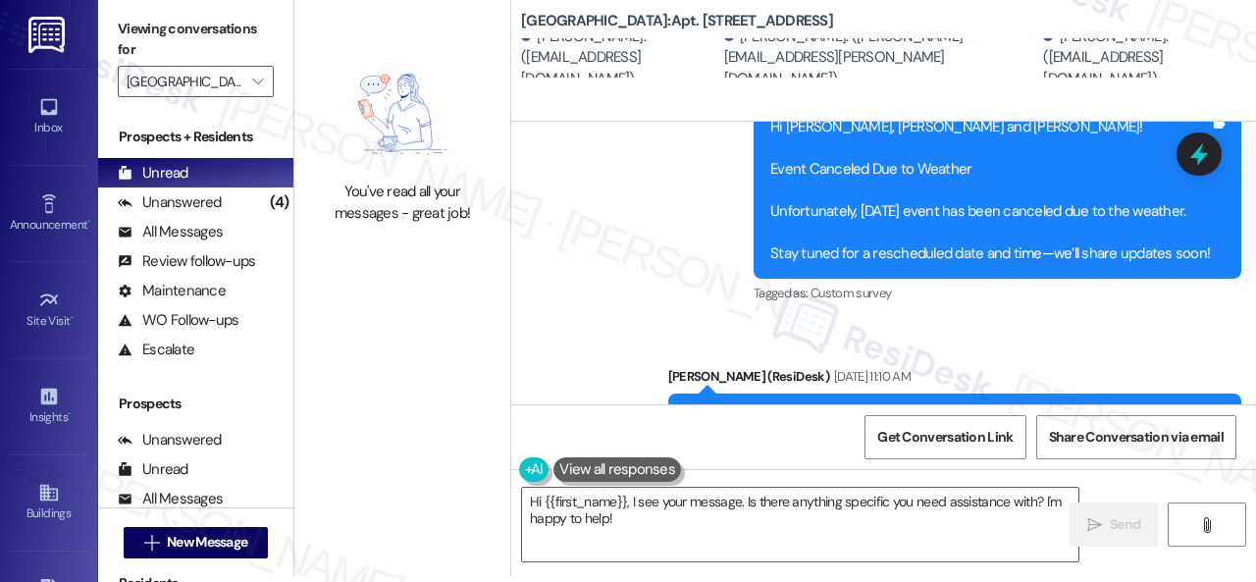
scroll to position [19979, 0]
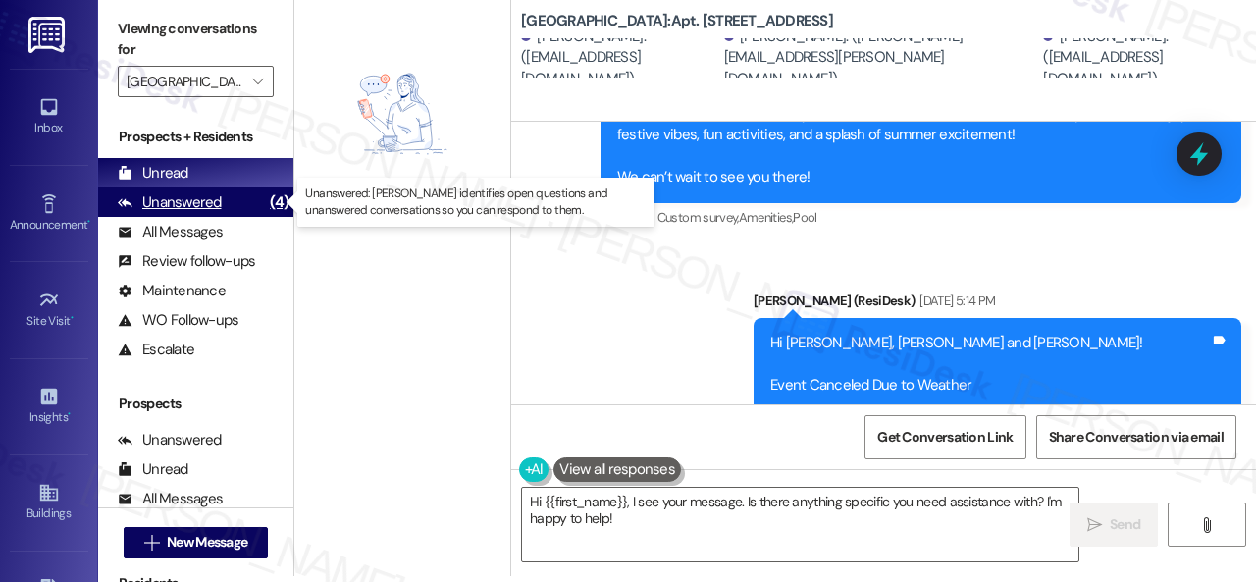
click at [167, 209] on div "Unanswered" at bounding box center [170, 202] width 104 height 21
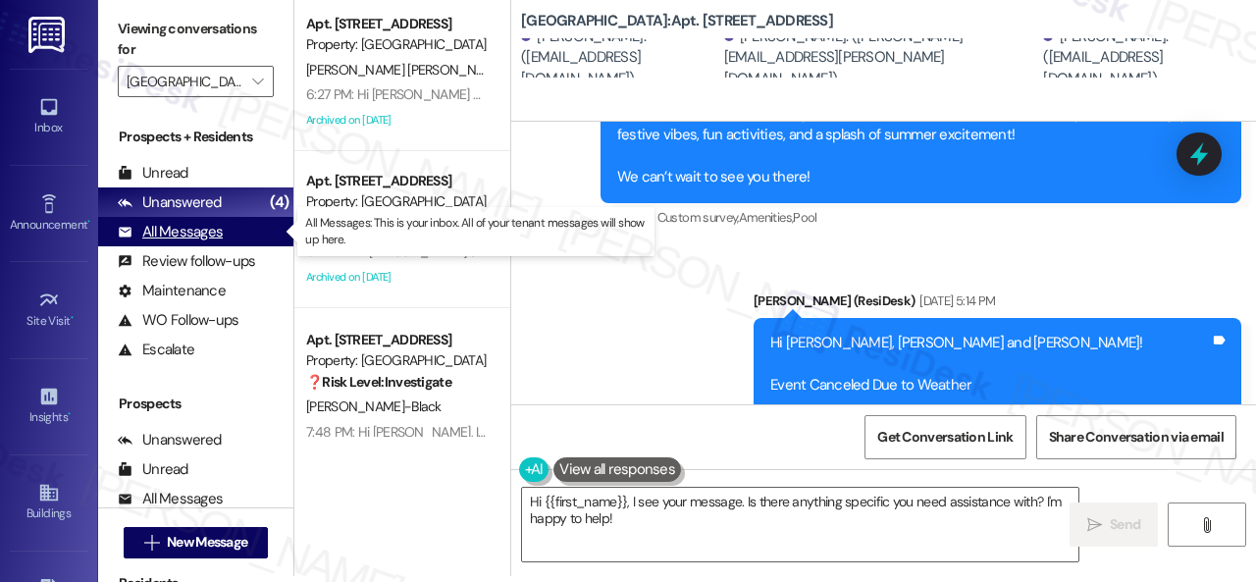
click at [173, 236] on div "All Messages" at bounding box center [170, 232] width 105 height 21
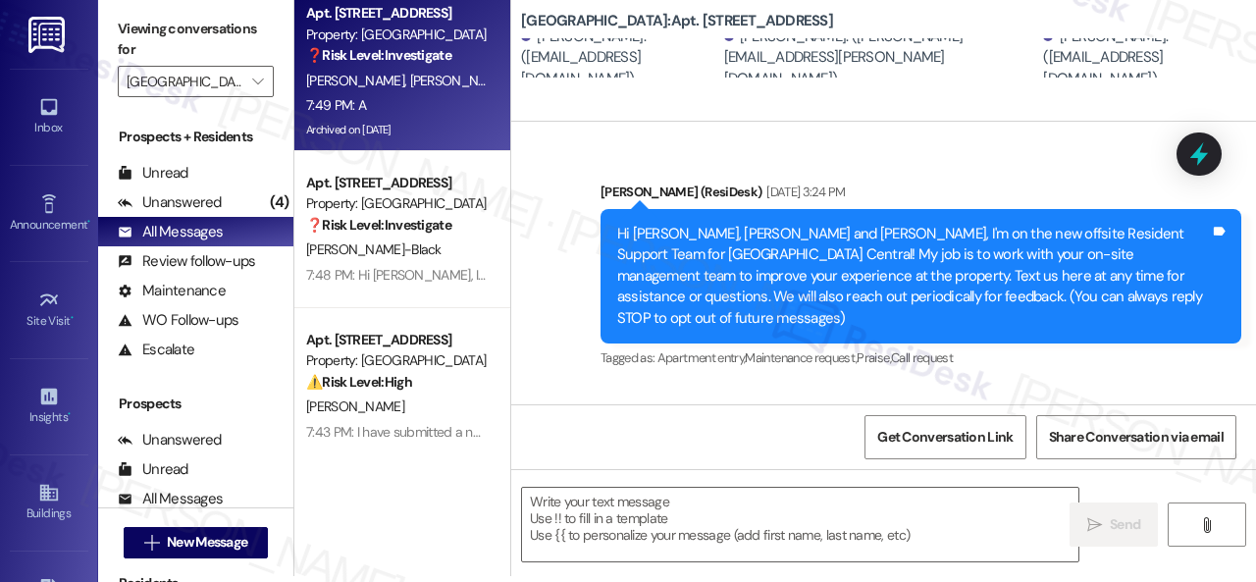
click at [437, 107] on div "7:49 PM: A 7:49 PM: A" at bounding box center [396, 105] width 185 height 25
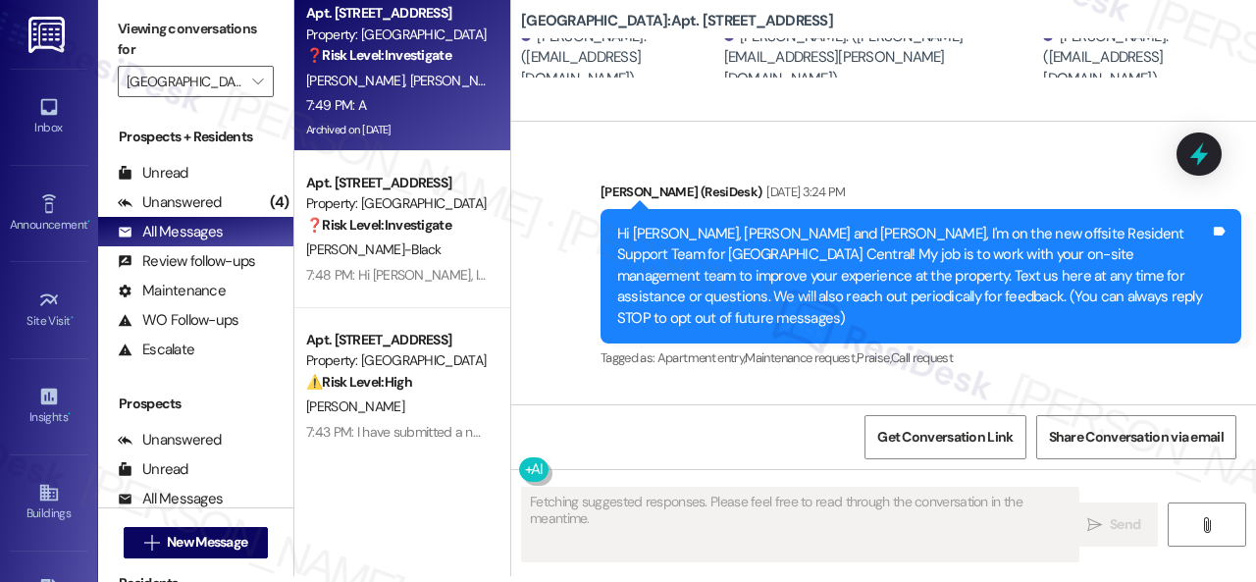
type textarea "Fetching suggested responses. Please feel free to read through the conversation…"
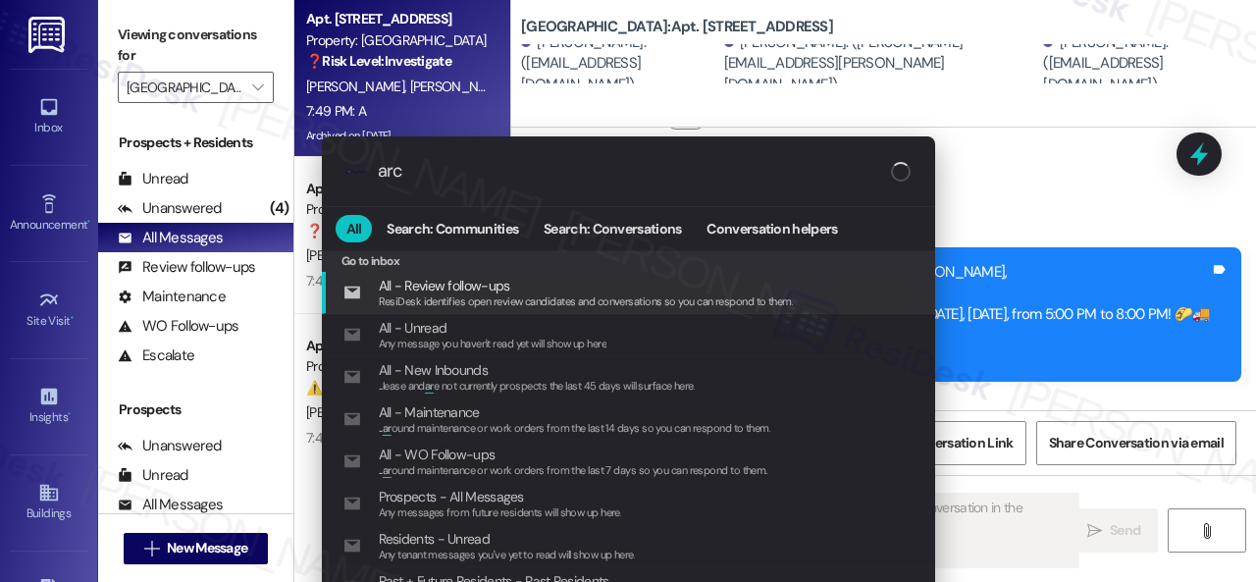
type input "arch"
type textarea "Updating..."
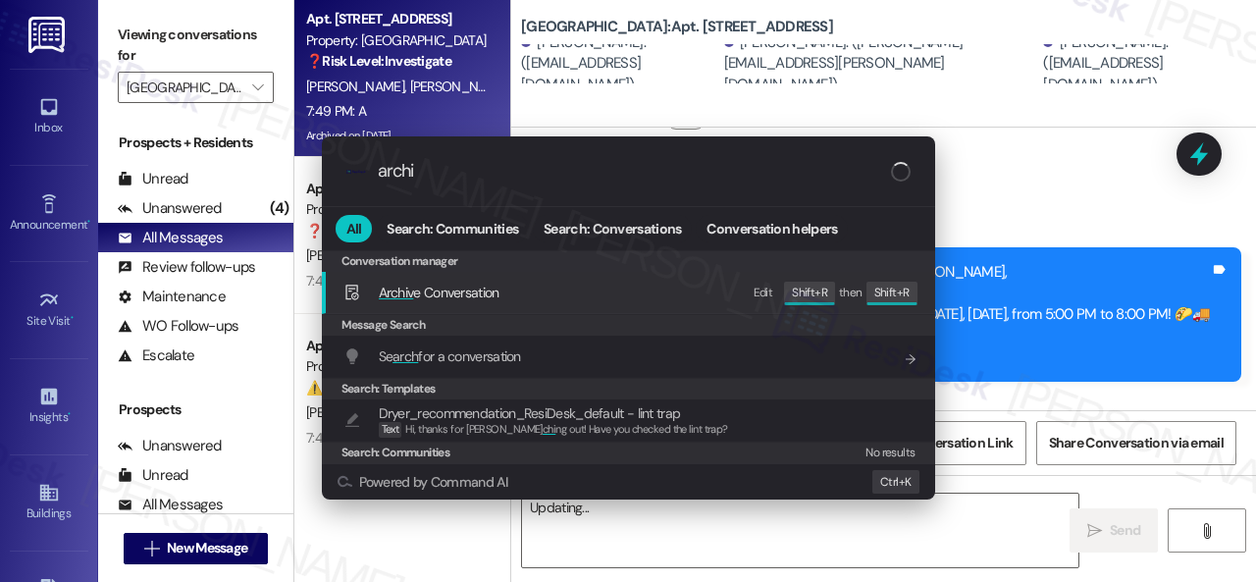
type input "archiv"
type textarea "Hi"
type input "archive"
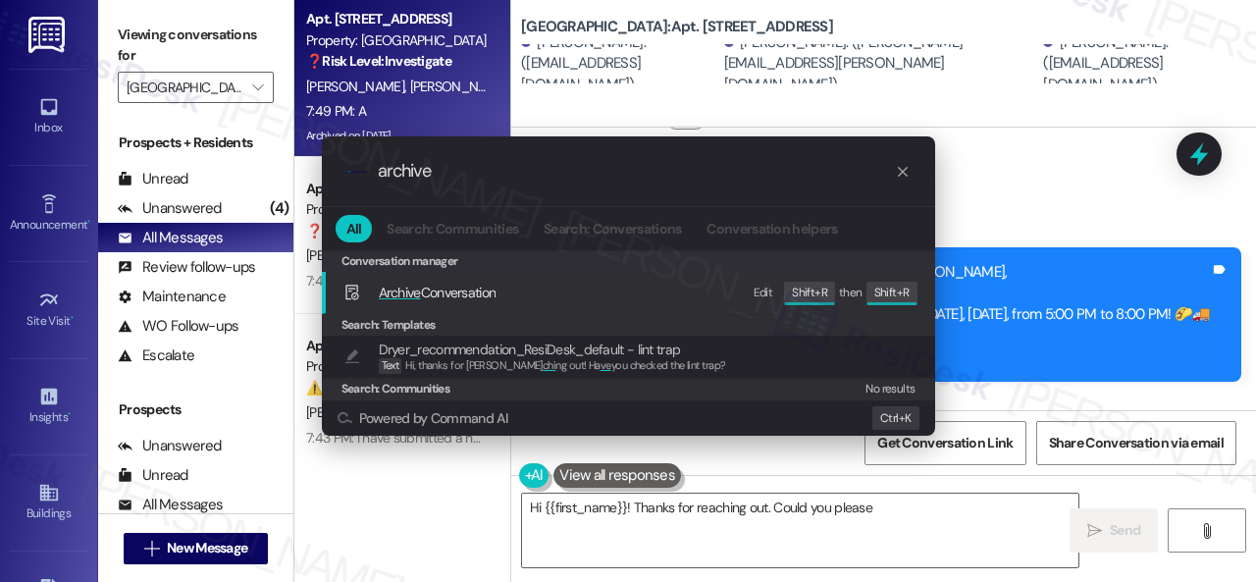
type textarea "Hi {{first_name}}! Thanks for reaching out. Could you please clarify"
type input "archive"
click at [769, 289] on div "Edit" at bounding box center [763, 293] width 20 height 21
type textarea "Hi {{first_name}}! Thanks for reaching out. Could you please clarify what you'r…"
click at [399, 295] on span "Archive" at bounding box center [400, 293] width 42 height 18
